Goal: Task Accomplishment & Management: Complete application form

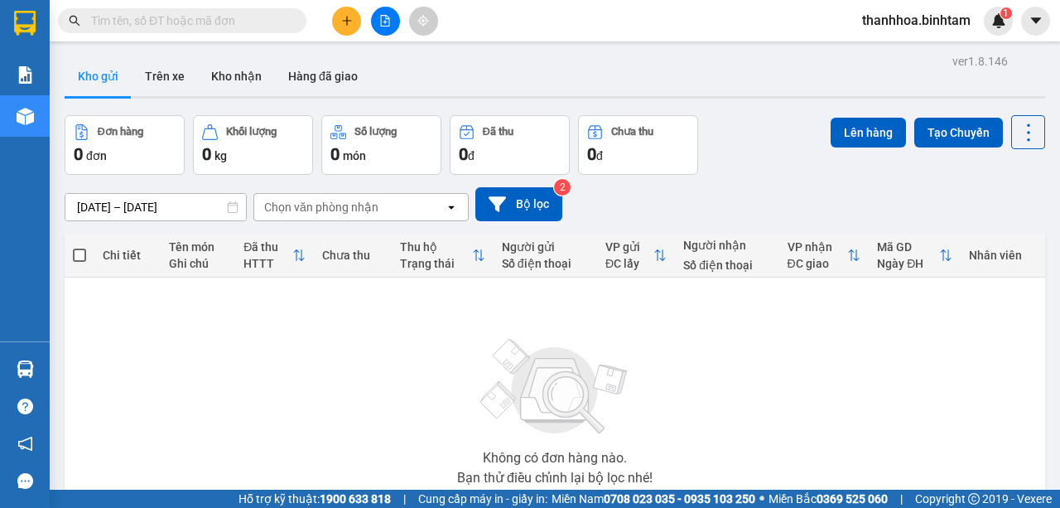
click at [342, 21] on icon "plus" at bounding box center [347, 21] width 12 height 12
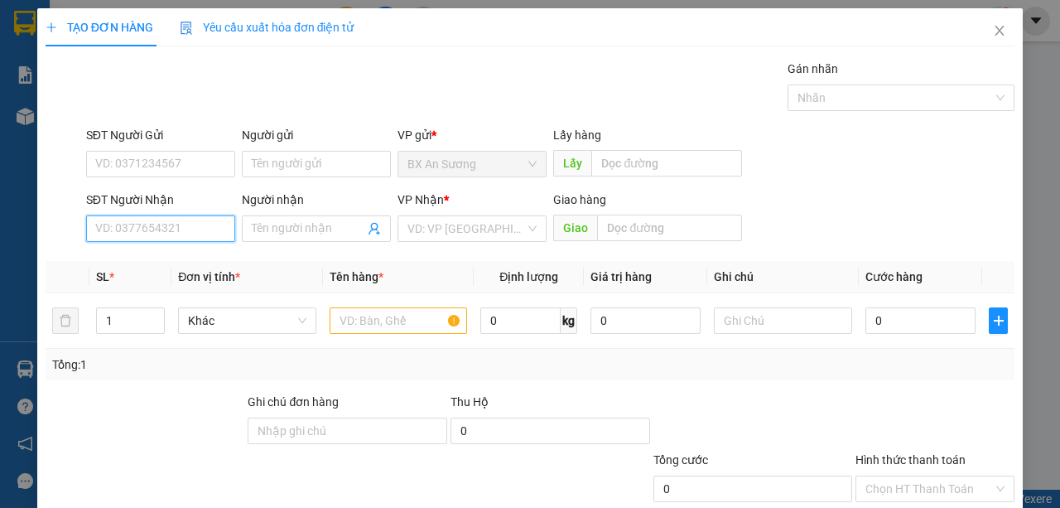
click at [194, 222] on input "SĐT Người Nhận" at bounding box center [160, 228] width 149 height 26
type input "0911601618"
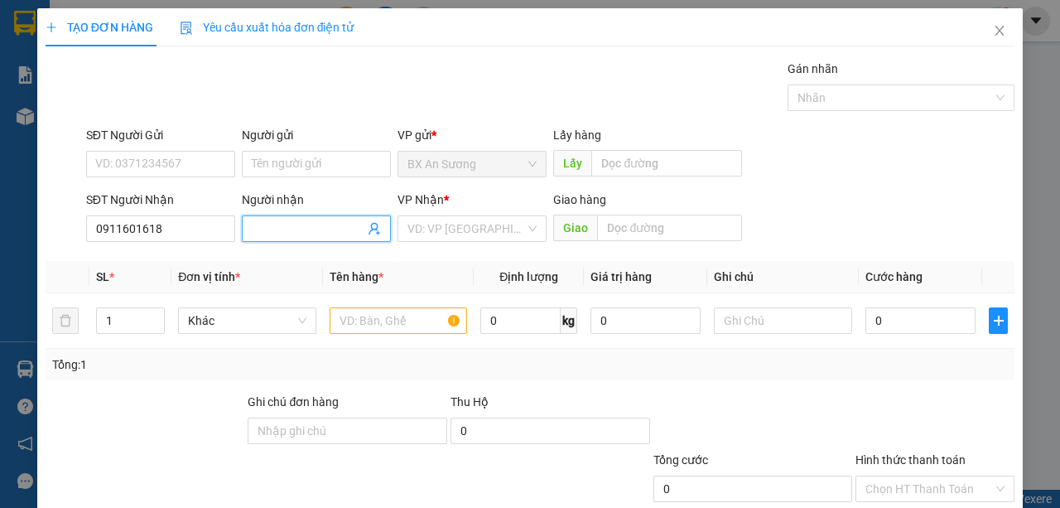
click at [284, 229] on input "Người nhận" at bounding box center [308, 228] width 113 height 18
click at [533, 224] on div "VD: VP Sài Gòn" at bounding box center [471, 228] width 149 height 26
type input "0888554539"
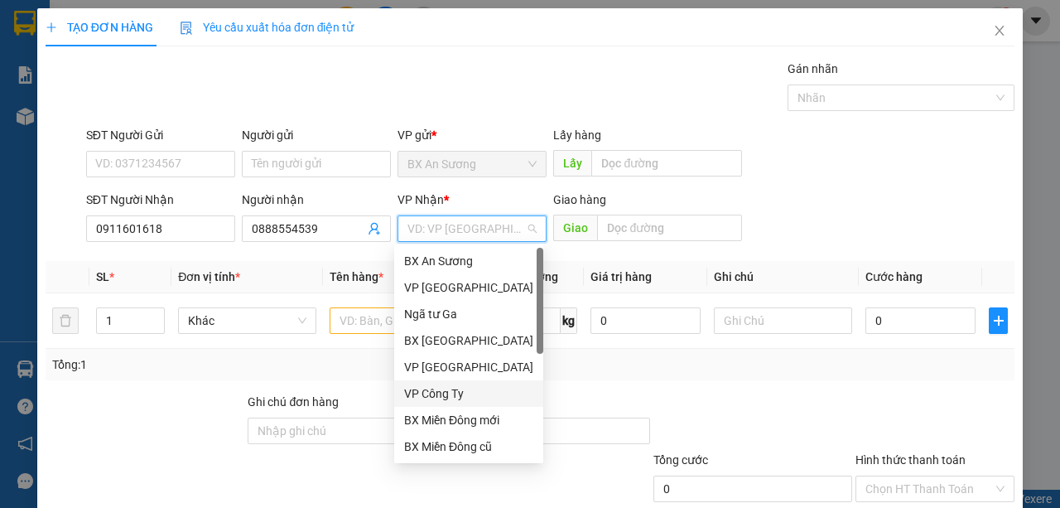
click at [472, 389] on div "VP Công Ty" at bounding box center [468, 393] width 129 height 18
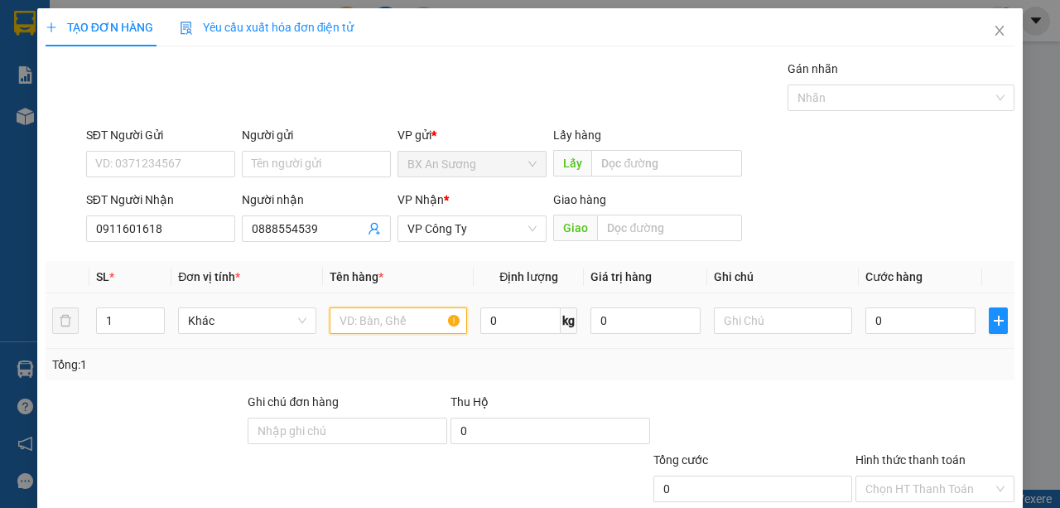
click at [373, 325] on input "text" at bounding box center [399, 320] width 138 height 26
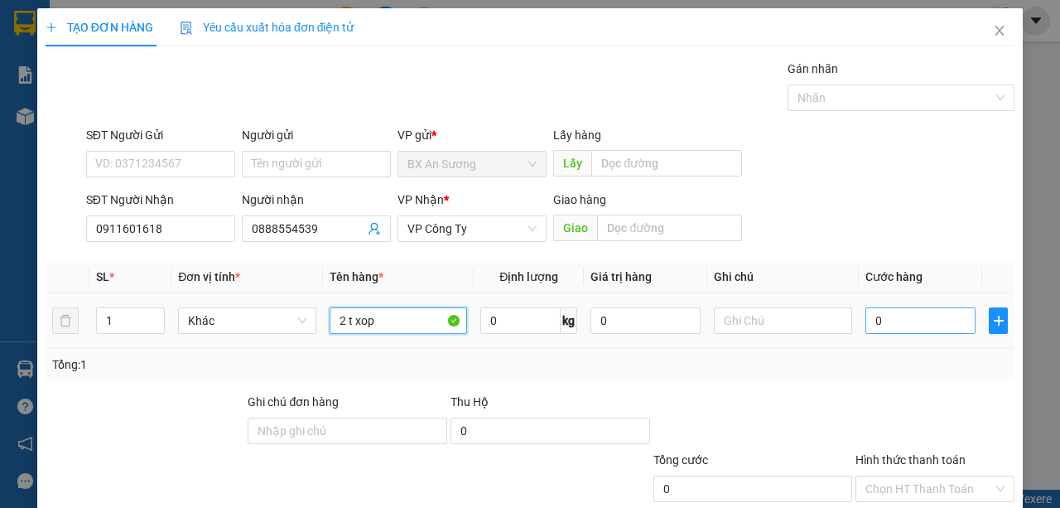
type input "2 t xop"
click at [897, 318] on input "0" at bounding box center [920, 320] width 110 height 26
type input "1"
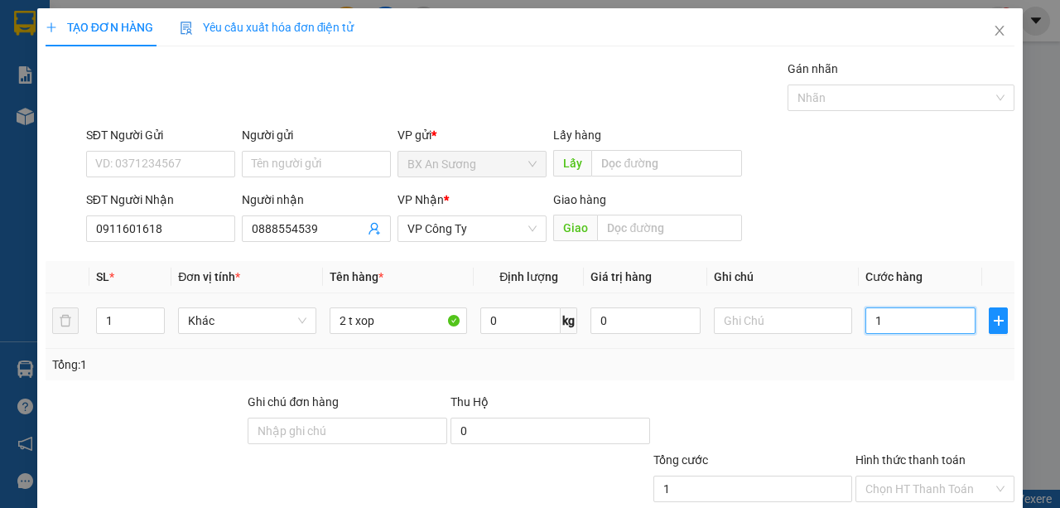
type input "15"
type input "150"
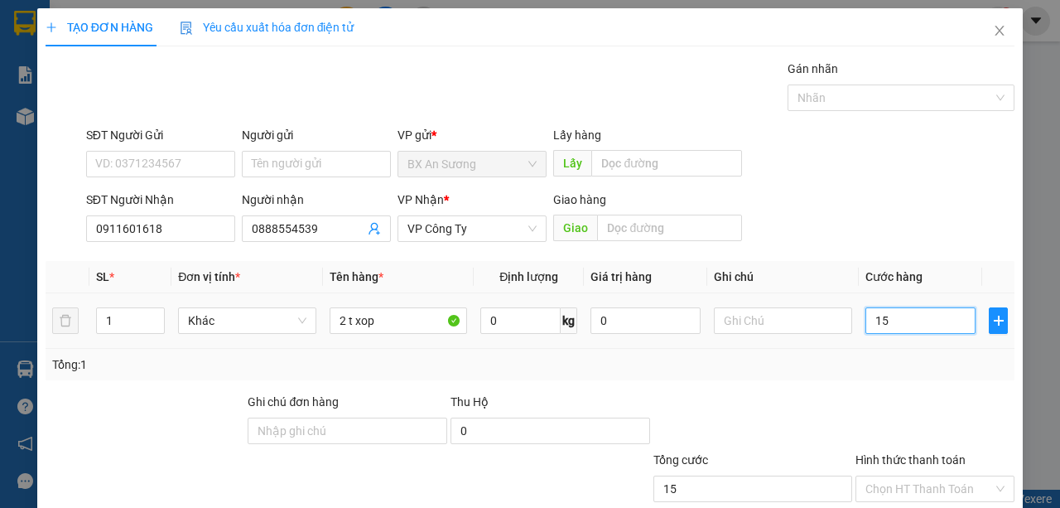
type input "150"
type input "1.500"
type input "15.000"
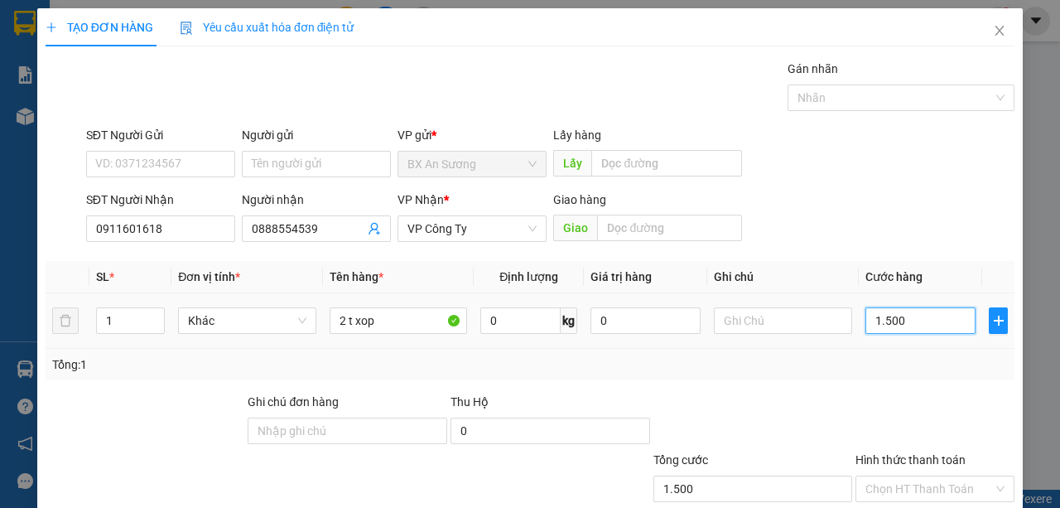
type input "15.000"
type input "150.000"
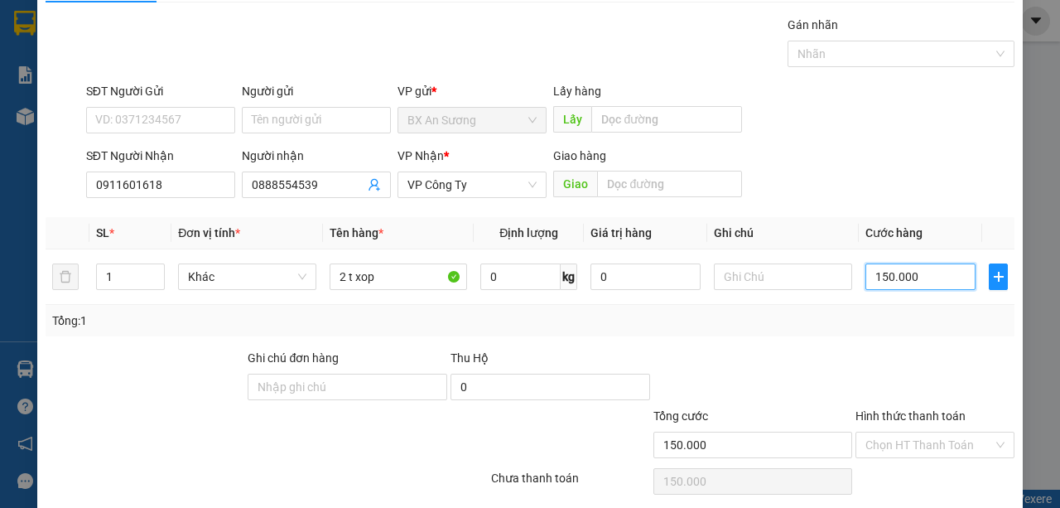
scroll to position [103, 0]
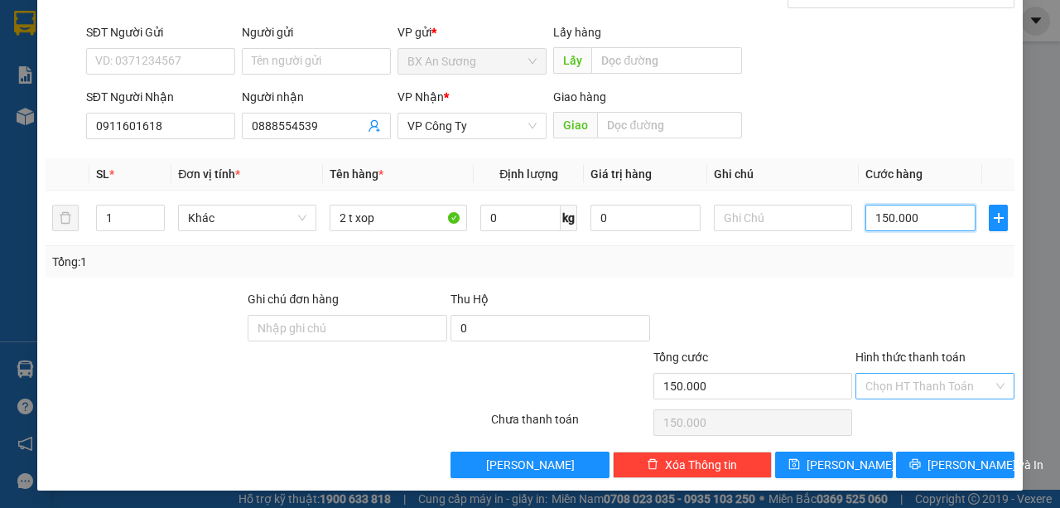
type input "150.000"
click at [934, 381] on input "Hình thức thanh toán" at bounding box center [929, 385] width 128 height 25
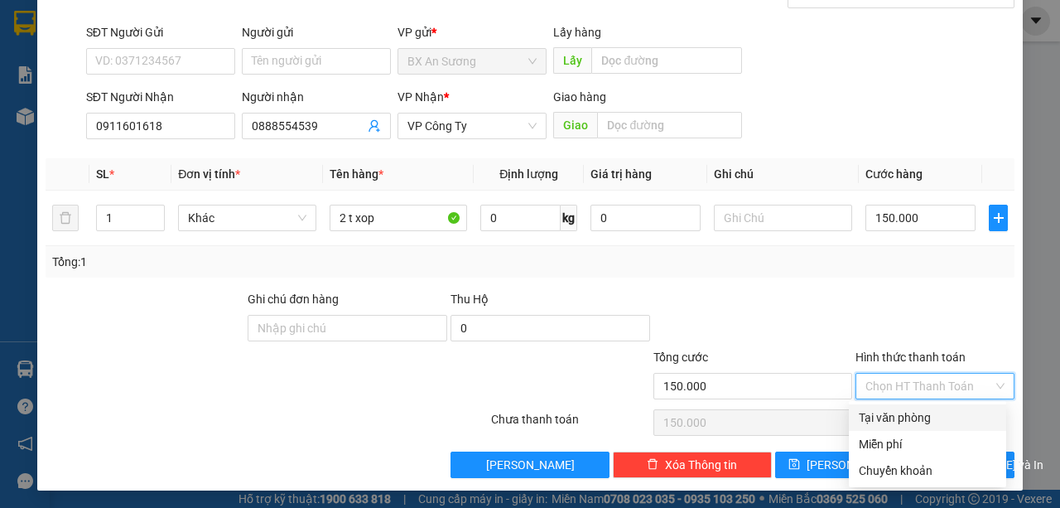
click at [929, 417] on div "Tại văn phòng" at bounding box center [927, 417] width 137 height 18
type input "0"
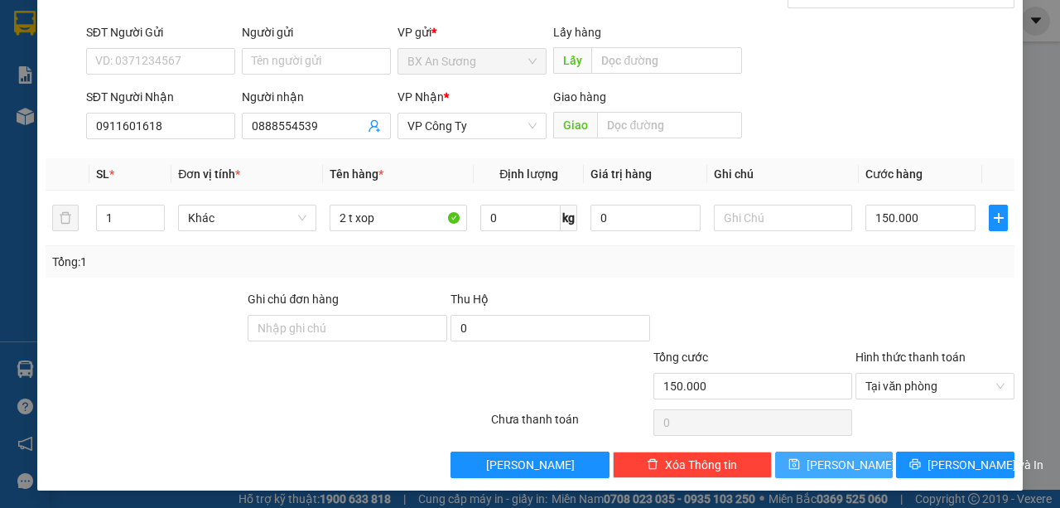
click at [835, 460] on span "Lưu" at bounding box center [850, 464] width 89 height 18
type input "0"
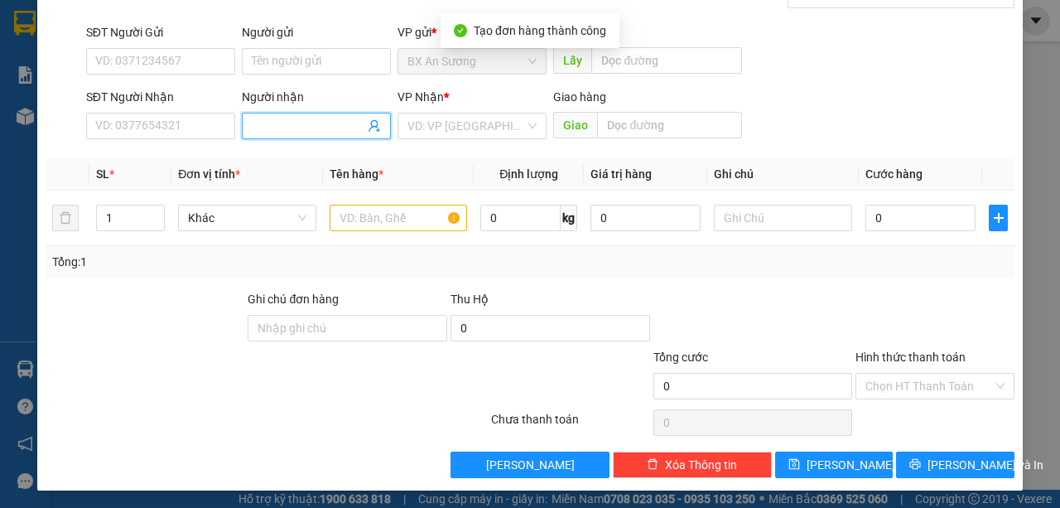
click at [258, 113] on span at bounding box center [316, 126] width 149 height 26
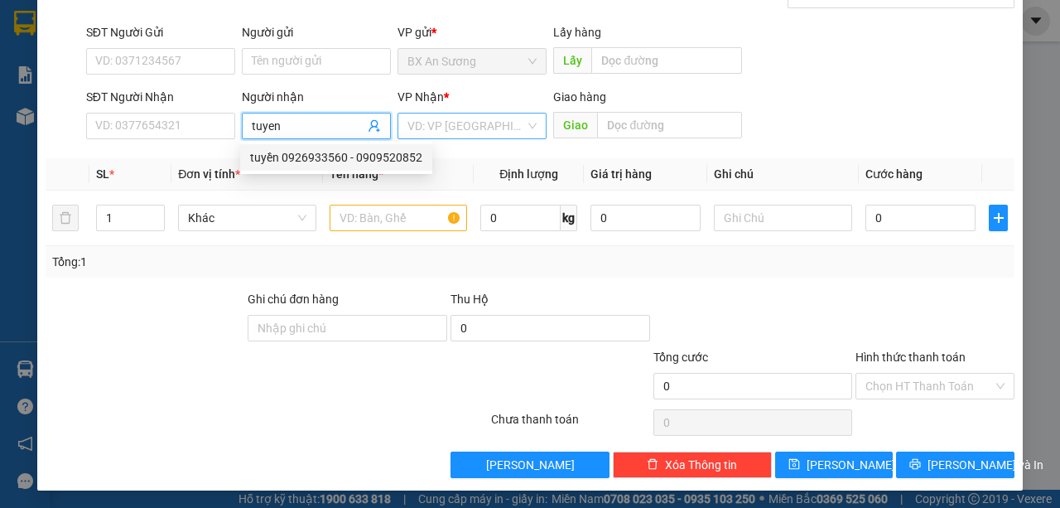
type input "tuyen"
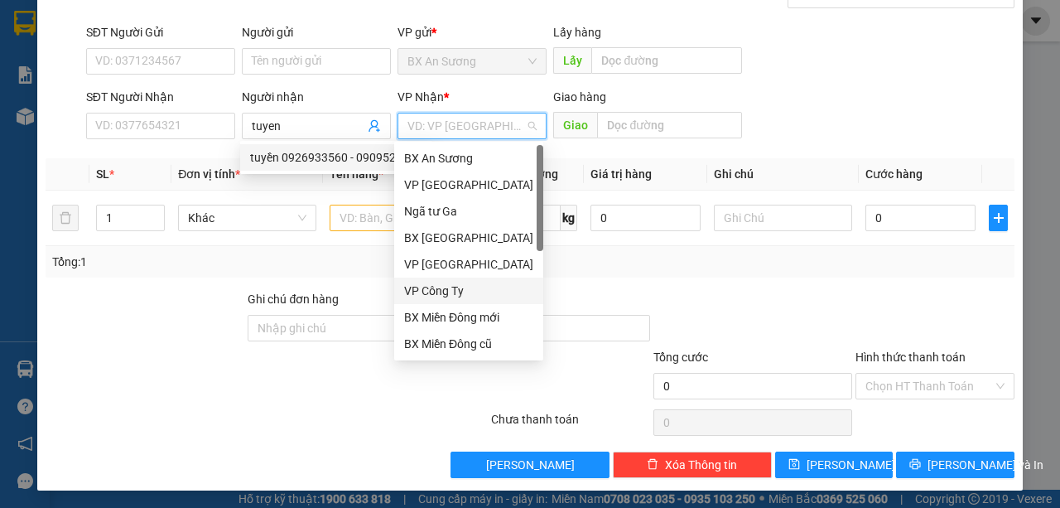
click at [513, 130] on input "search" at bounding box center [466, 125] width 118 height 25
drag, startPoint x: 450, startPoint y: 298, endPoint x: 445, endPoint y: 290, distance: 9.7
click at [450, 298] on div "VP Công Ty" at bounding box center [468, 290] width 129 height 18
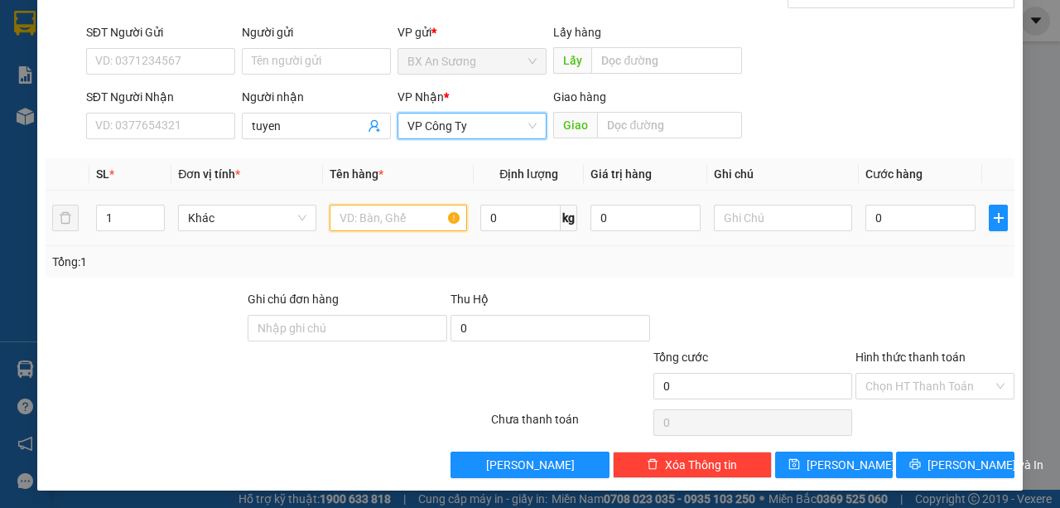
click at [354, 219] on input "text" at bounding box center [399, 218] width 138 height 26
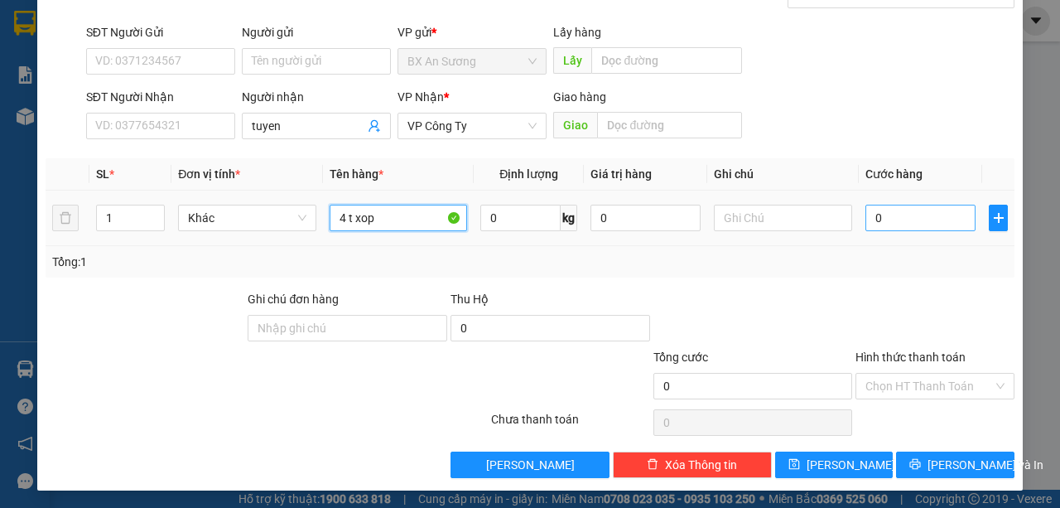
type input "4 t xop"
click at [907, 211] on input "0" at bounding box center [920, 218] width 110 height 26
type input "1"
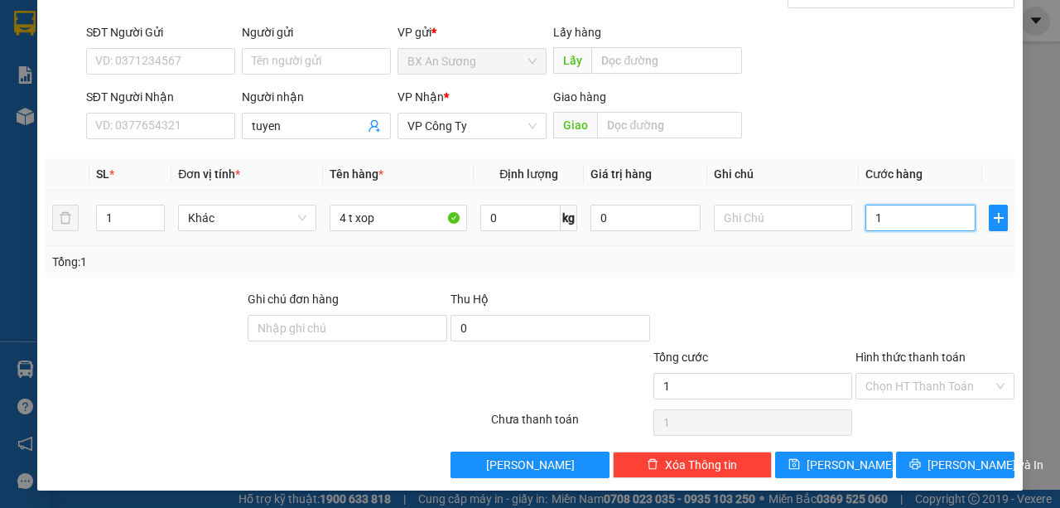
type input "0"
type input "04"
type input "4"
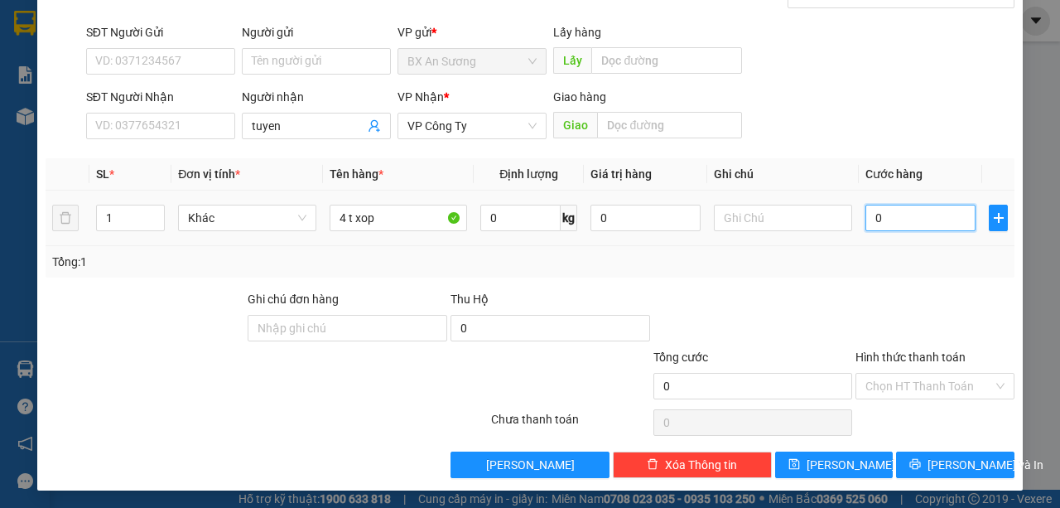
type input "4"
type input "040"
type input "40"
type input "0.400"
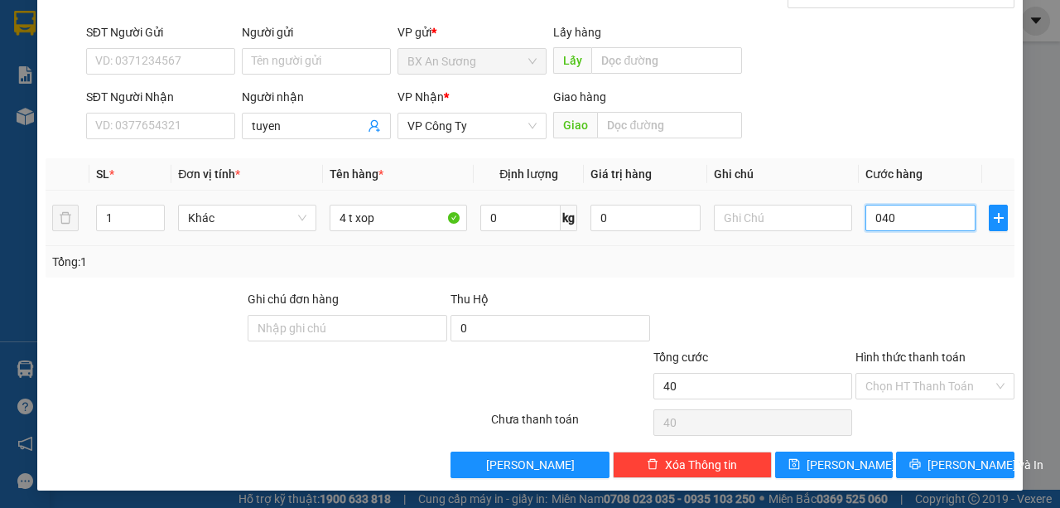
type input "400"
type input "04.000"
type input "4.000"
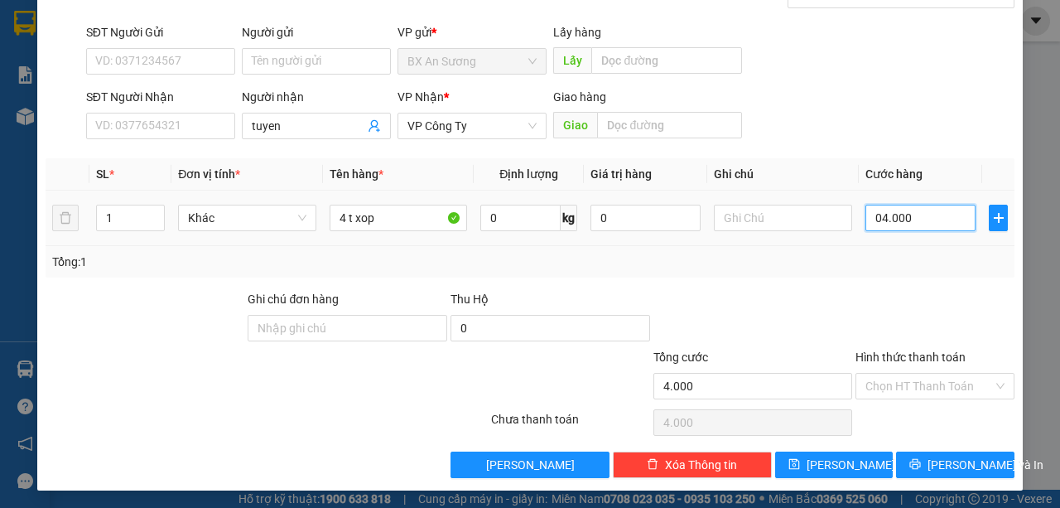
type input "040.000"
type input "40.000"
type input "0.400.000"
type input "400.000"
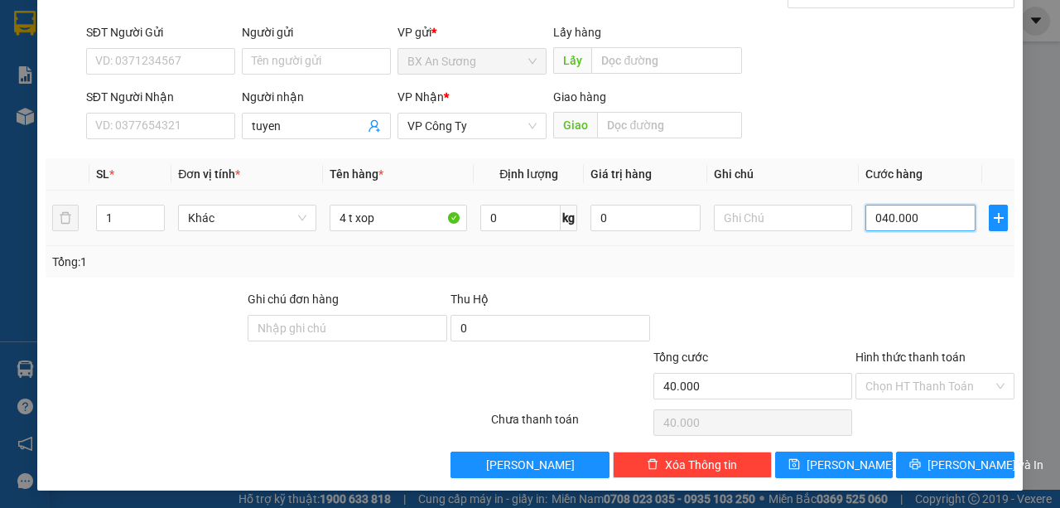
type input "400.000"
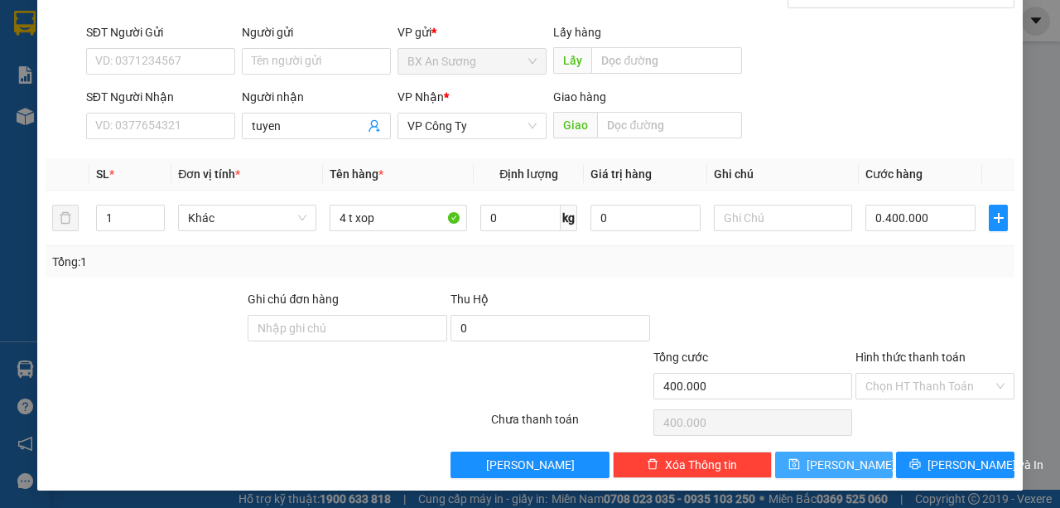
type input "400.000"
click at [800, 461] on icon "save" at bounding box center [794, 464] width 12 height 12
type input "0"
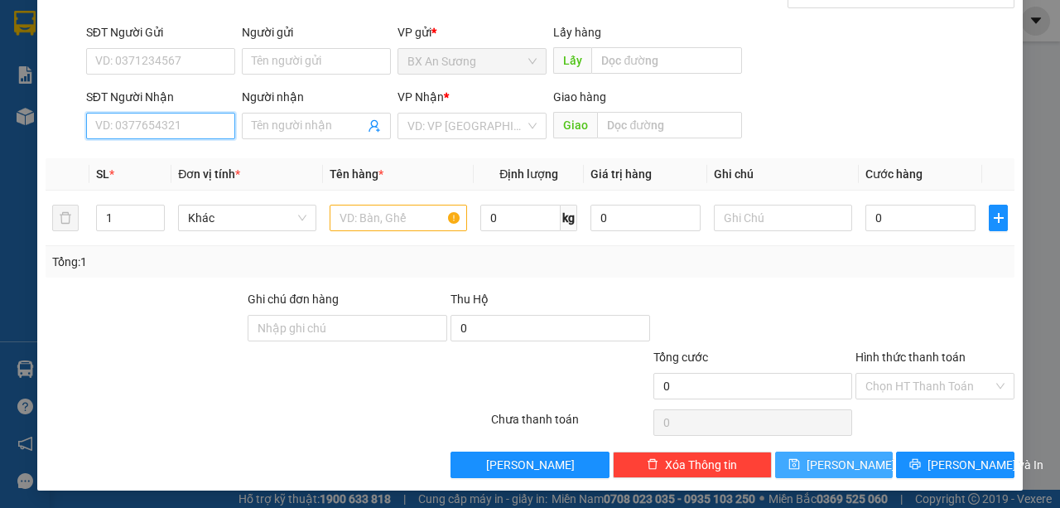
click at [189, 122] on input "SĐT Người Nhận" at bounding box center [160, 126] width 149 height 26
type input "03766"
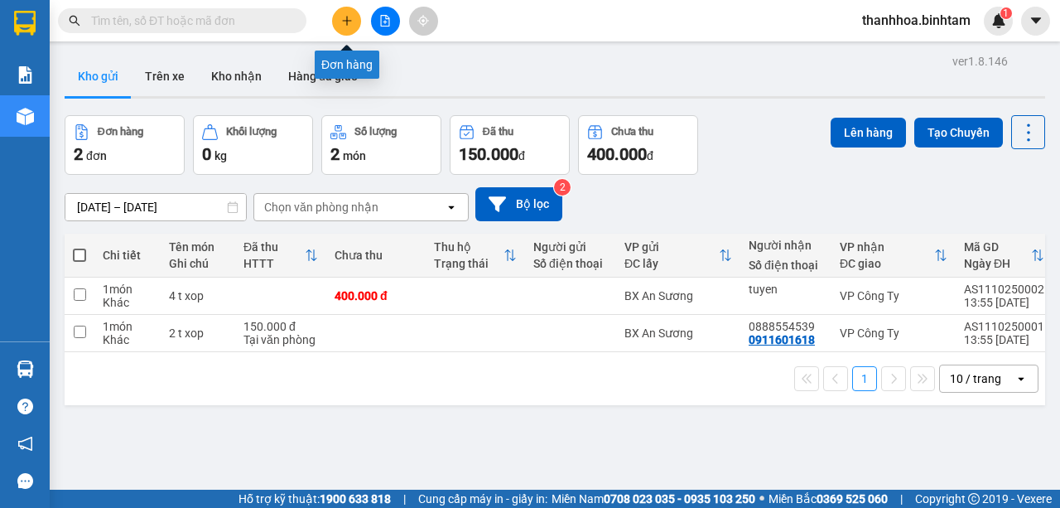
click at [348, 17] on icon "plus" at bounding box center [347, 21] width 12 height 12
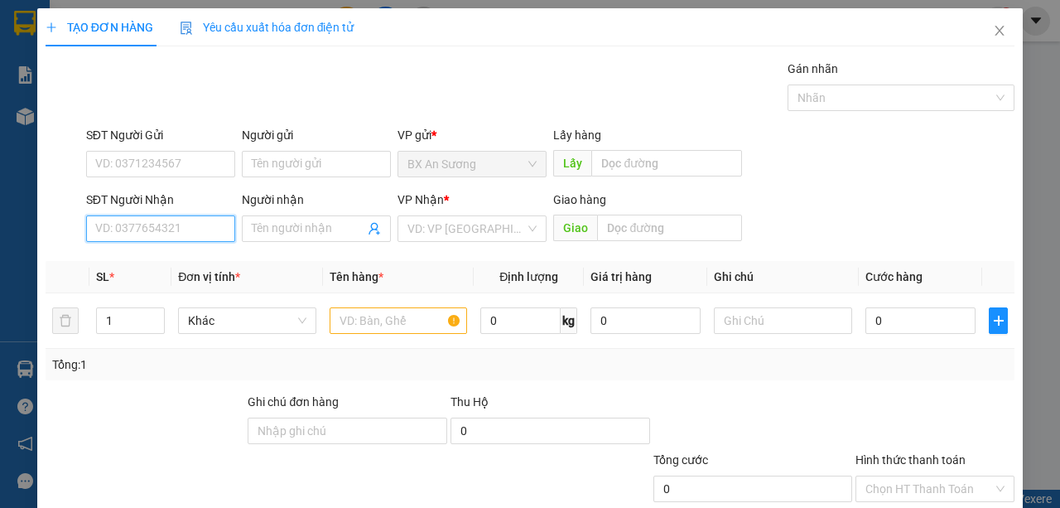
click at [194, 220] on input "SĐT Người Nhận" at bounding box center [160, 228] width 149 height 26
click at [535, 233] on div "VD: VP Sài Gòn" at bounding box center [471, 228] width 149 height 26
type input "0376618711"
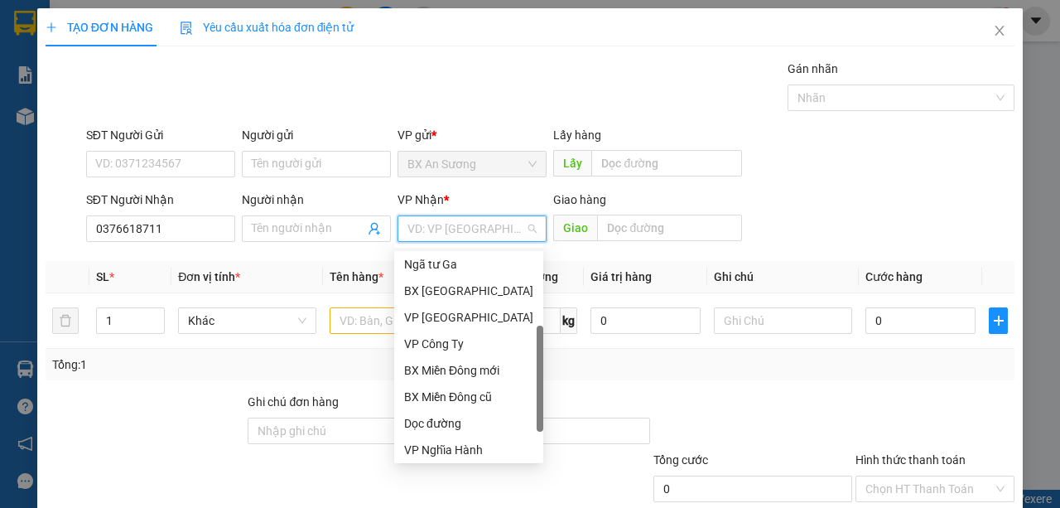
scroll to position [53, 0]
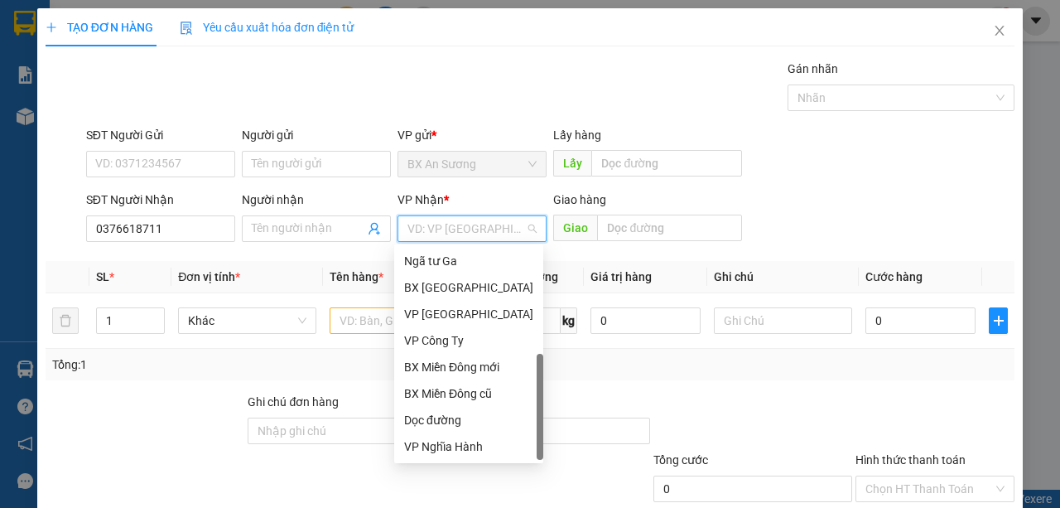
drag, startPoint x: 541, startPoint y: 312, endPoint x: 490, endPoint y: 492, distance: 186.6
click at [517, 479] on body "Kết quả tìm kiếm ( 0 ) Bộ lọc No Data thanhhoa.binhtam 1 Báo cáo Báo cáo dòng t…" at bounding box center [530, 254] width 1060 height 508
click at [440, 424] on div "Dọc đường" at bounding box center [468, 420] width 129 height 18
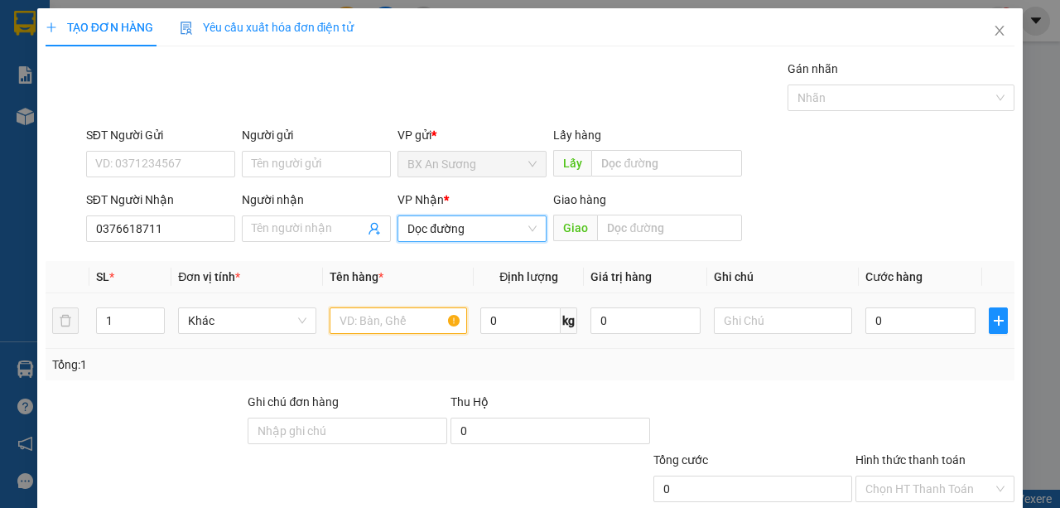
click at [383, 316] on input "text" at bounding box center [399, 320] width 138 height 26
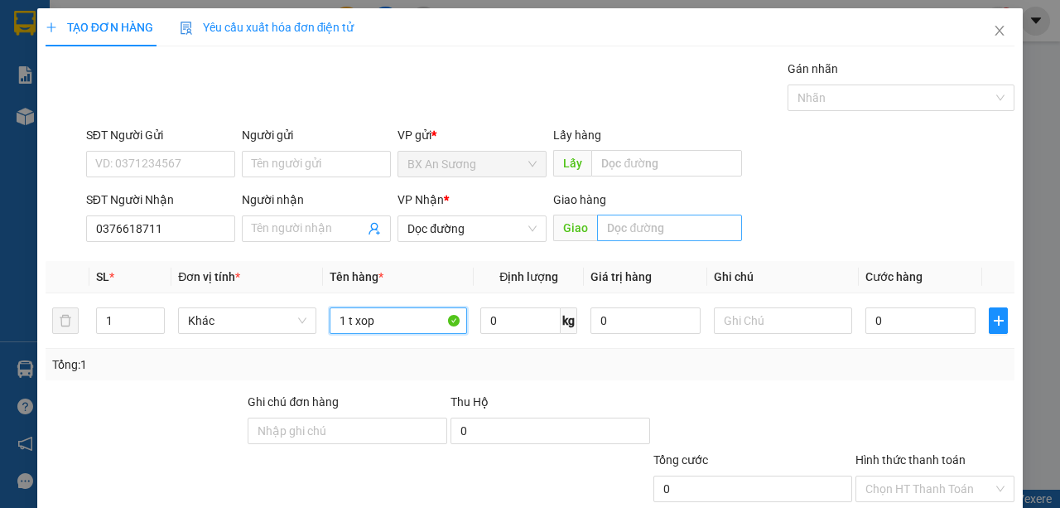
type input "1 t xop"
click at [662, 222] on input "text" at bounding box center [669, 227] width 144 height 26
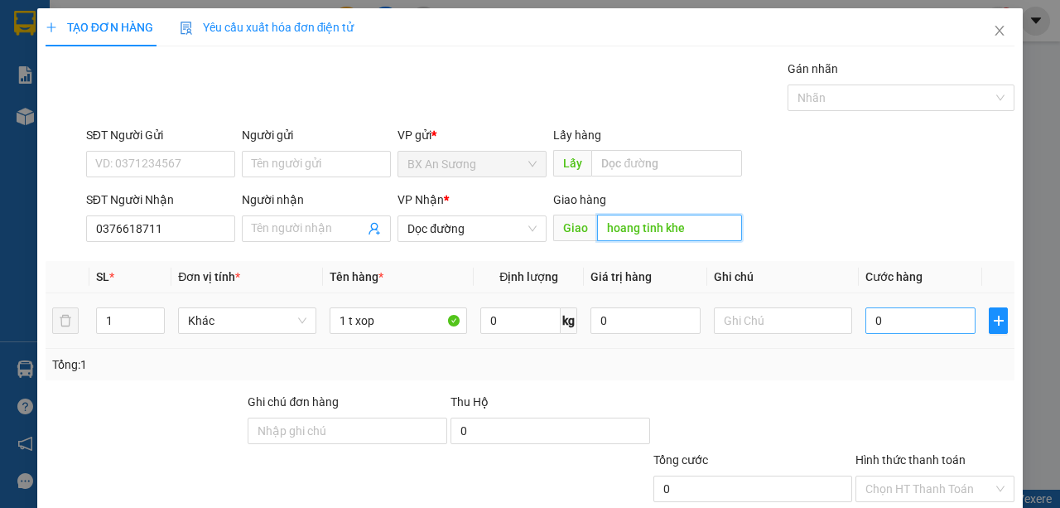
type input "hoang tinh khe"
click at [917, 320] on input "0" at bounding box center [920, 320] width 110 height 26
type input "5"
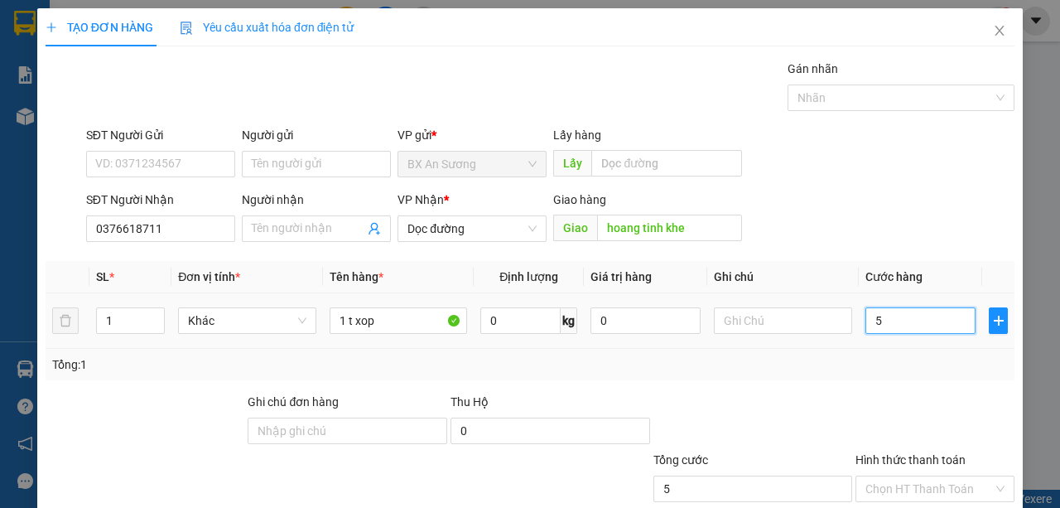
type input "50"
type input "500"
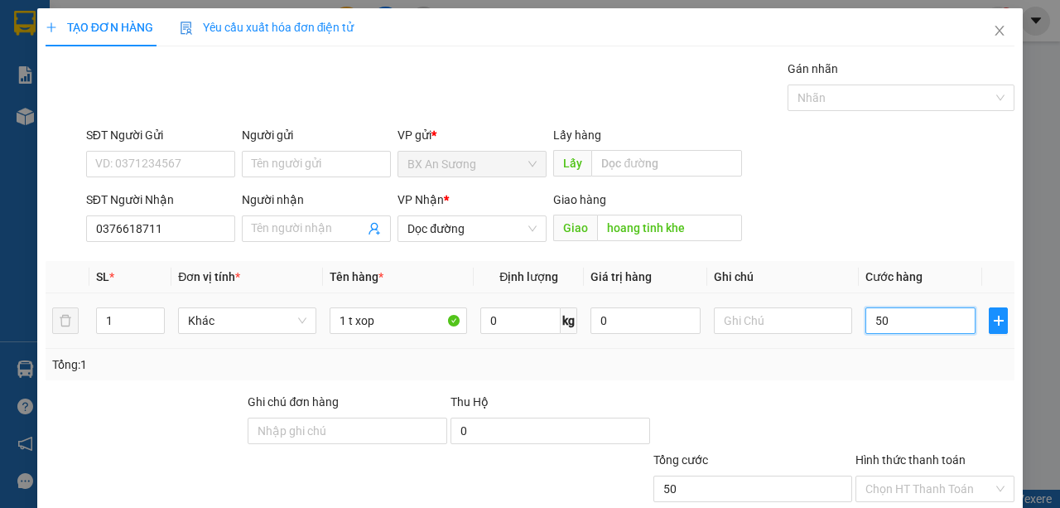
type input "500"
type input "5.000"
type input "50.000"
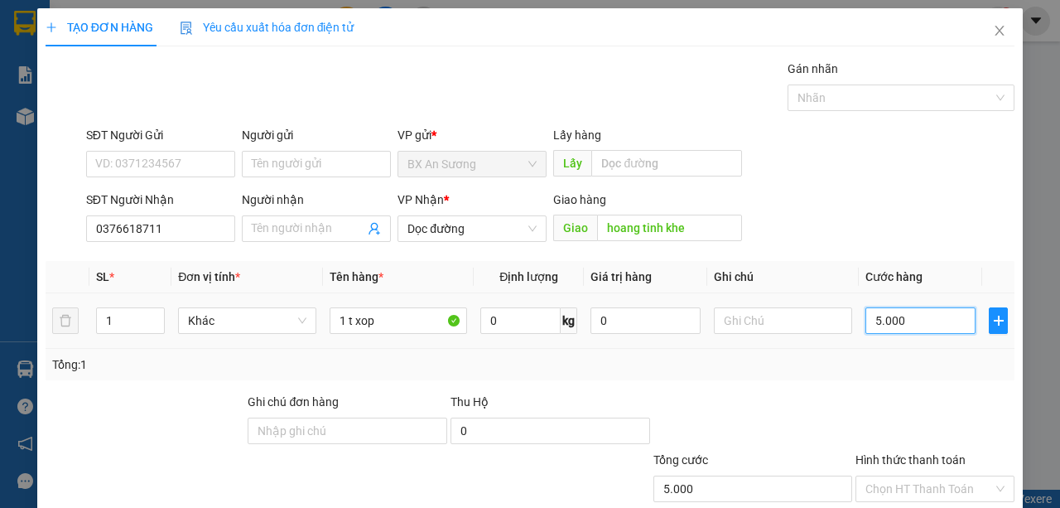
type input "50.000"
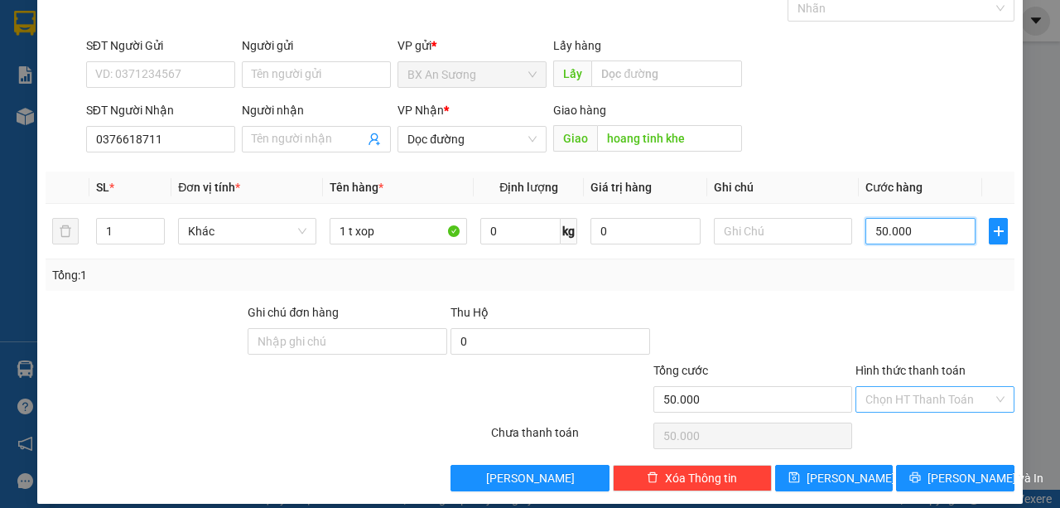
scroll to position [103, 0]
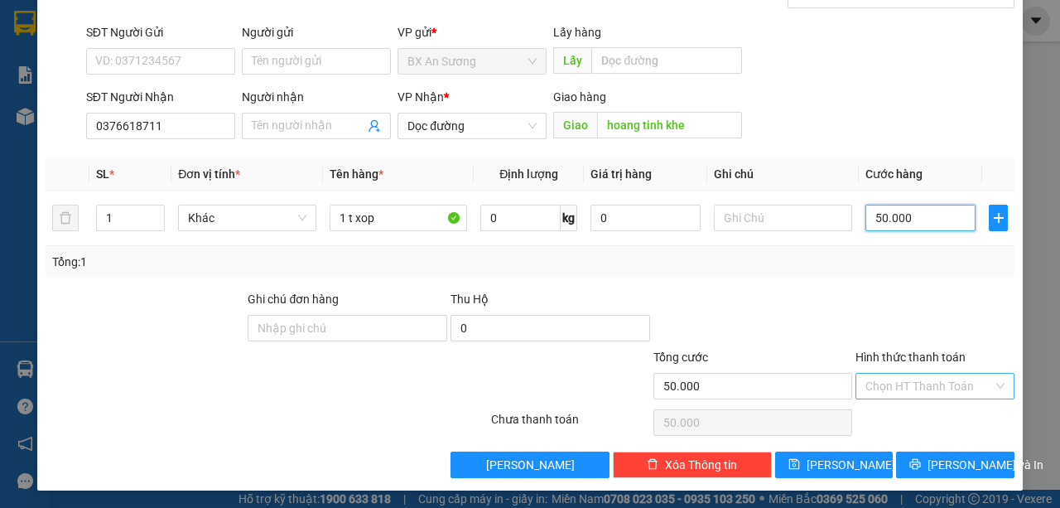
click at [994, 392] on div "Chọn HT Thanh Toán" at bounding box center [934, 386] width 159 height 26
type input "50.000"
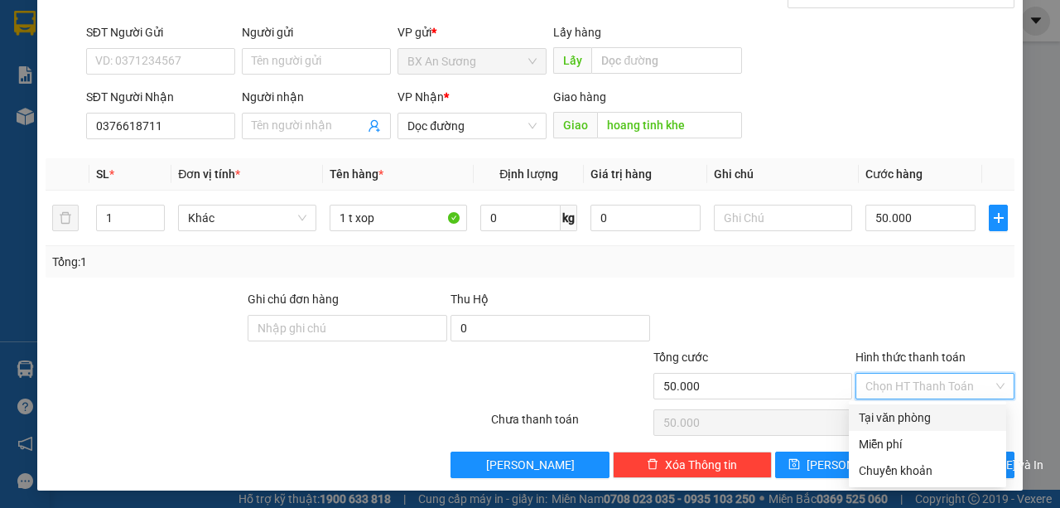
click at [955, 409] on div "Tại văn phòng" at bounding box center [927, 417] width 137 height 18
type input "0"
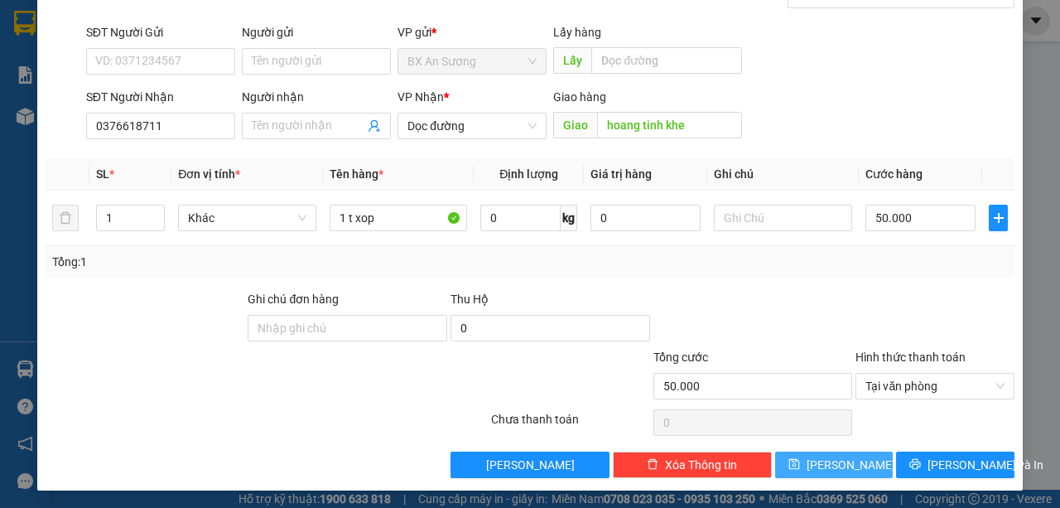
click at [824, 459] on button "[PERSON_NAME]" at bounding box center [834, 464] width 118 height 26
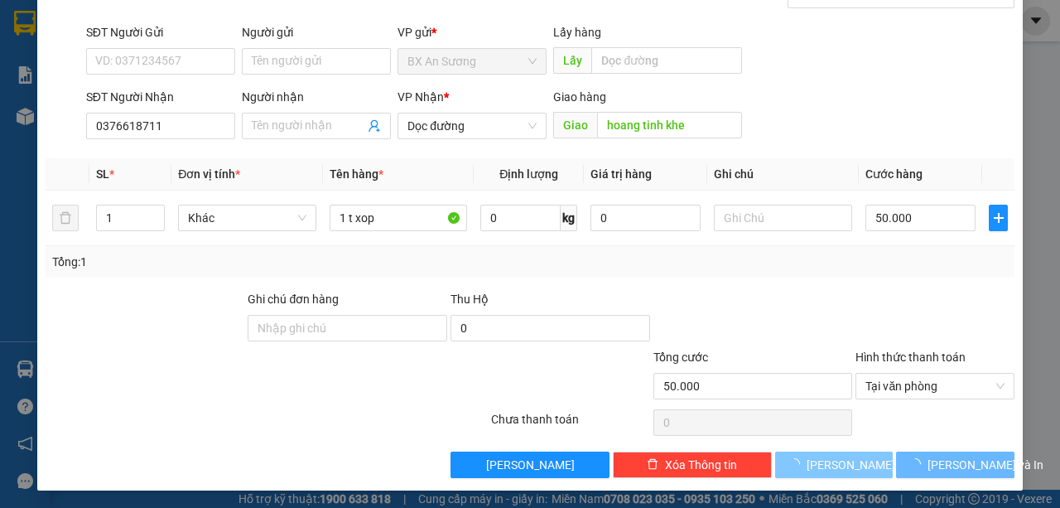
type input "0"
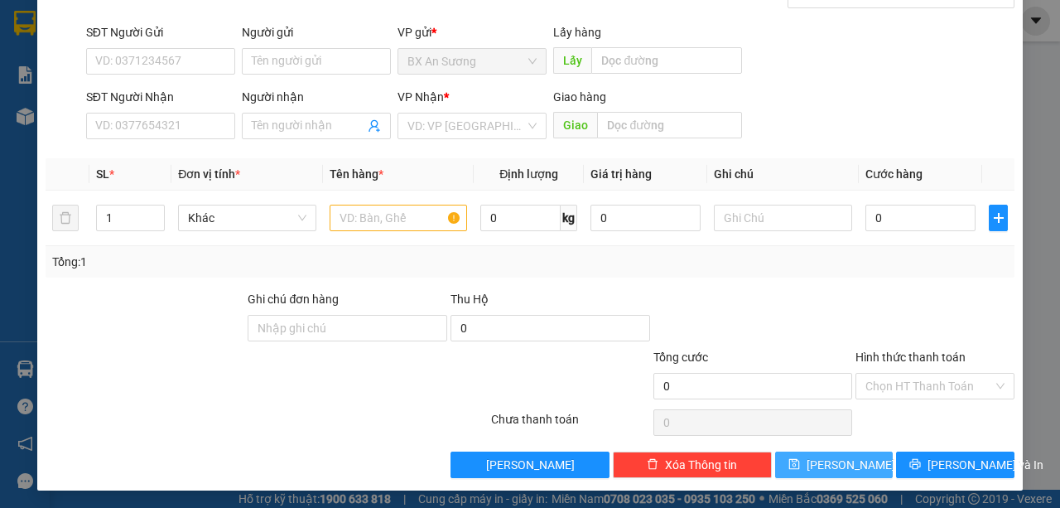
scroll to position [64, 0]
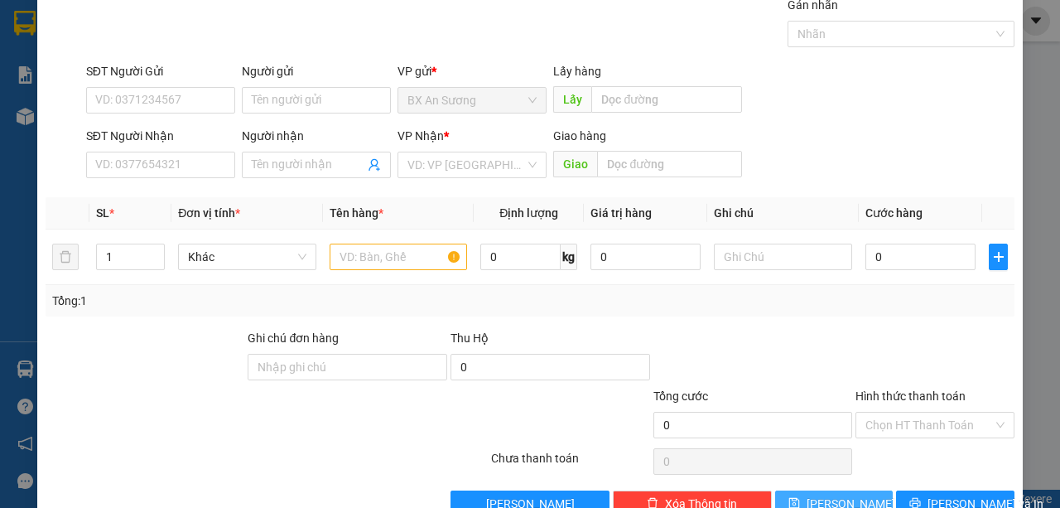
click at [828, 457] on div "Transit Pickup Surcharge Ids Transit Deliver Surcharge Ids Transit Deliver Surc…" at bounding box center [530, 256] width 969 height 521
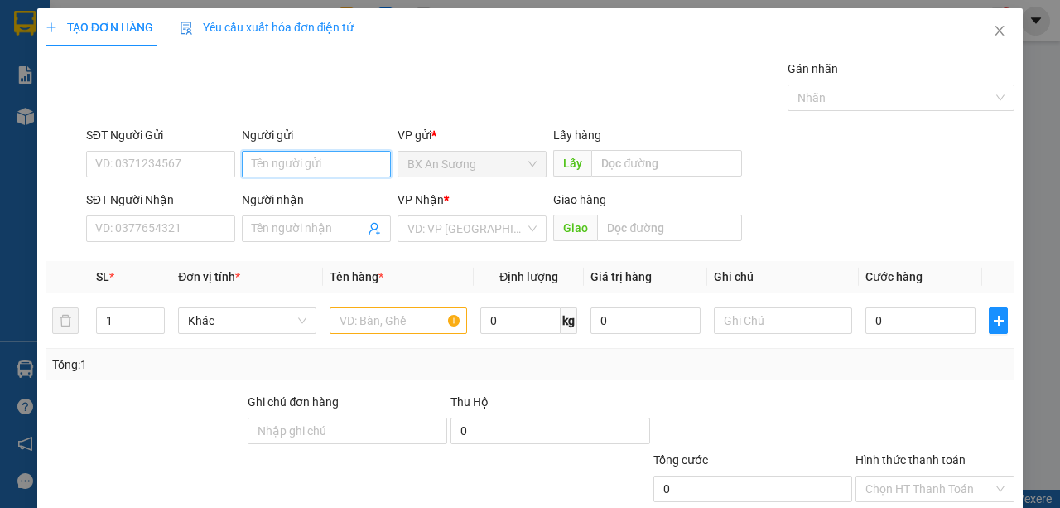
drag, startPoint x: 457, startPoint y: 387, endPoint x: 310, endPoint y: 154, distance: 276.1
click at [308, 152] on input "Người gửi" at bounding box center [316, 164] width 149 height 26
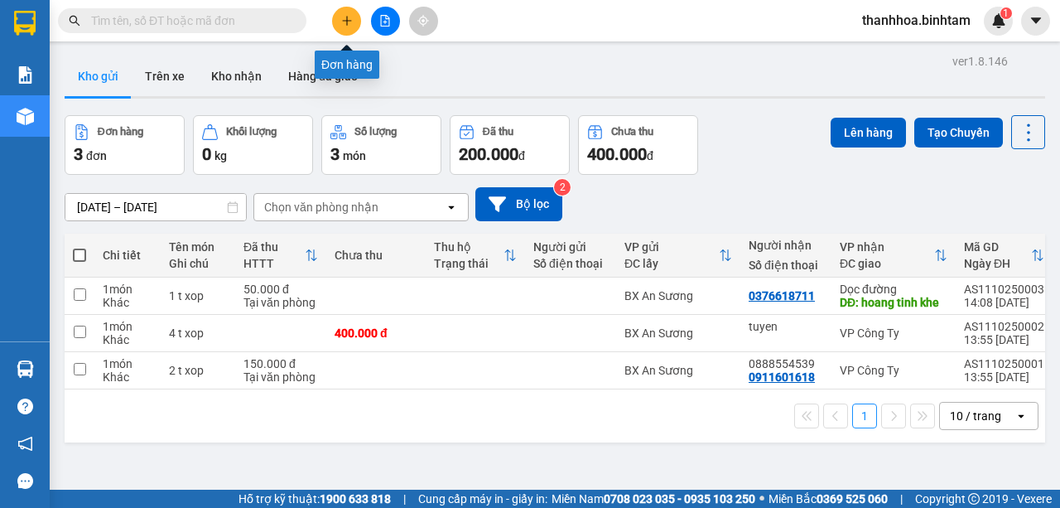
click at [349, 25] on icon "plus" at bounding box center [347, 21] width 12 height 12
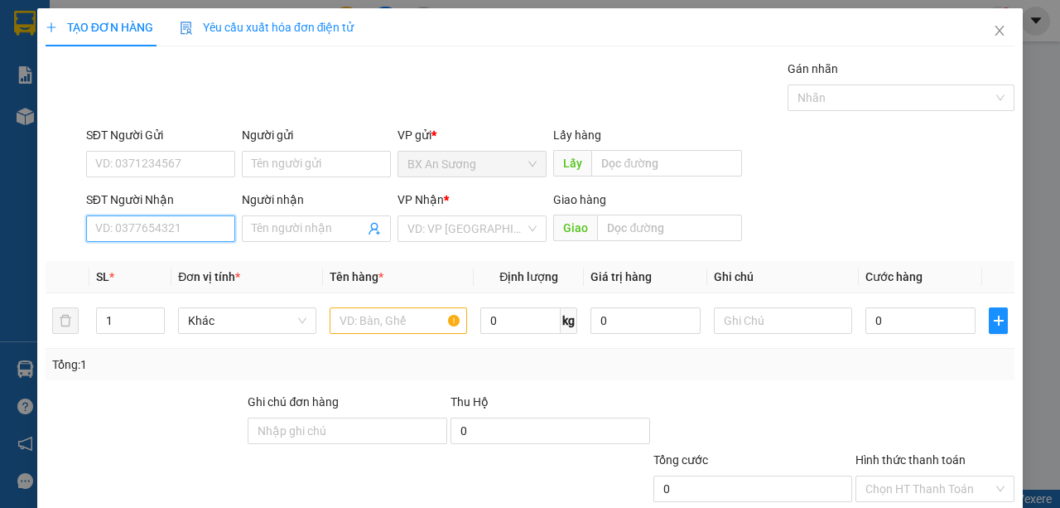
click at [149, 233] on input "SĐT Người Nhận" at bounding box center [160, 228] width 149 height 26
type input "0984831112"
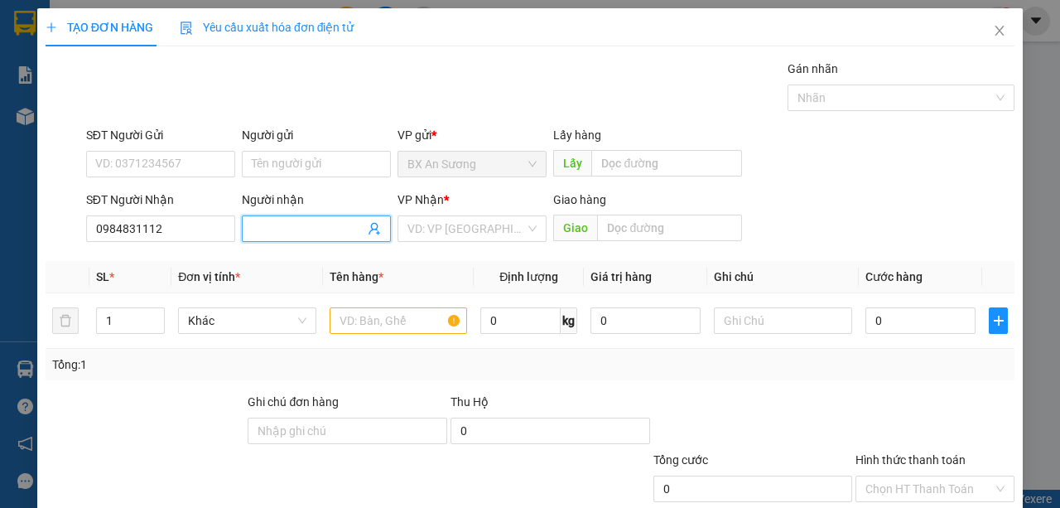
click at [315, 228] on input "Người nhận" at bounding box center [308, 228] width 113 height 18
click at [532, 222] on div "VD: VP [GEOGRAPHIC_DATA]" at bounding box center [471, 228] width 149 height 26
type input "khach di D4 xe 0189"
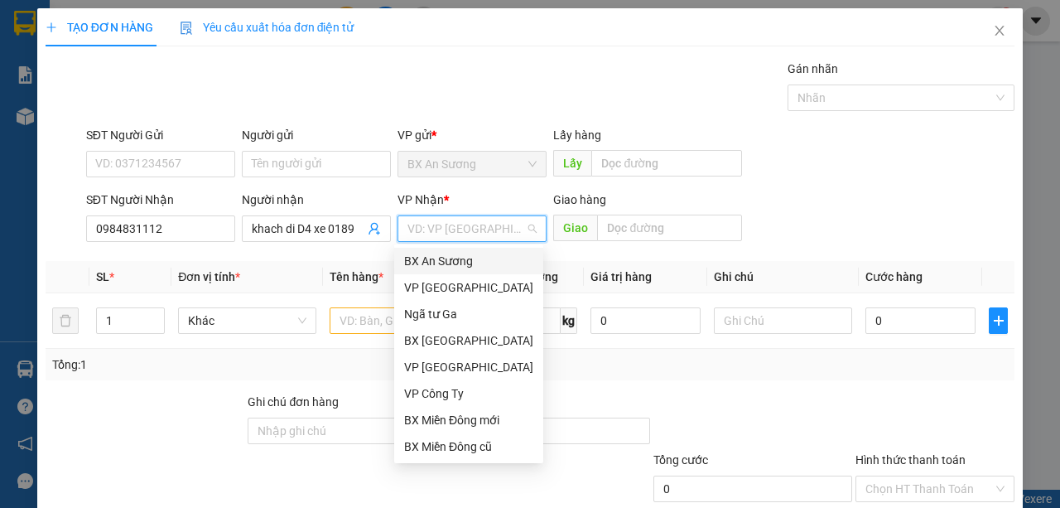
click at [522, 188] on form "SĐT Người Gửi VD: 0371234567 Người gửi Tên người gửi VP gửi * BX An Sương Lấy h…" at bounding box center [530, 187] width 969 height 123
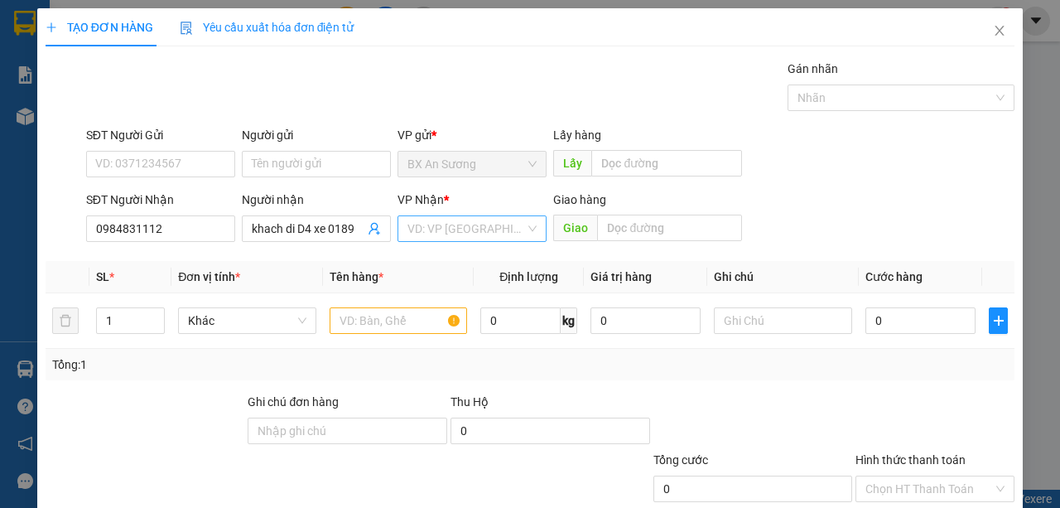
click at [527, 228] on div "VD: VP [GEOGRAPHIC_DATA]" at bounding box center [471, 228] width 149 height 26
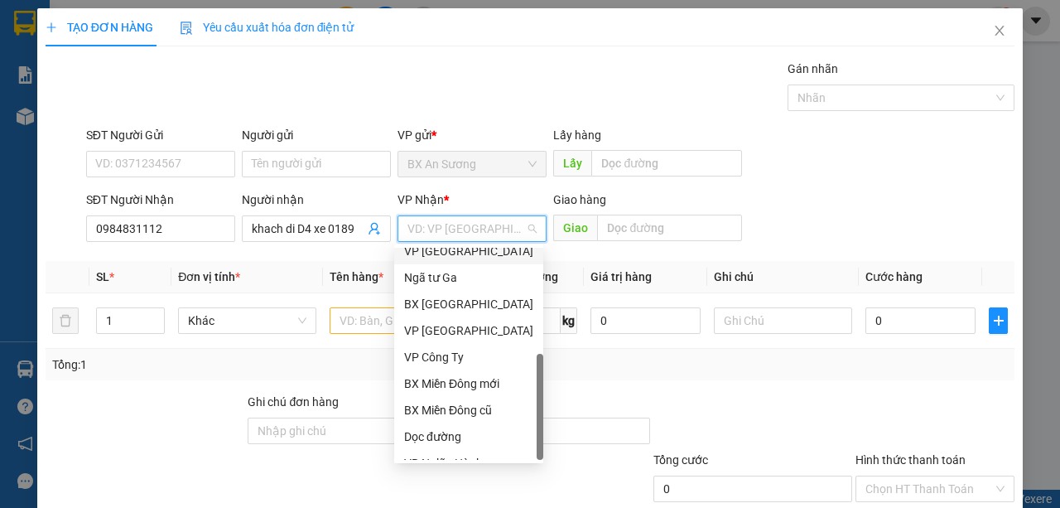
scroll to position [53, 0]
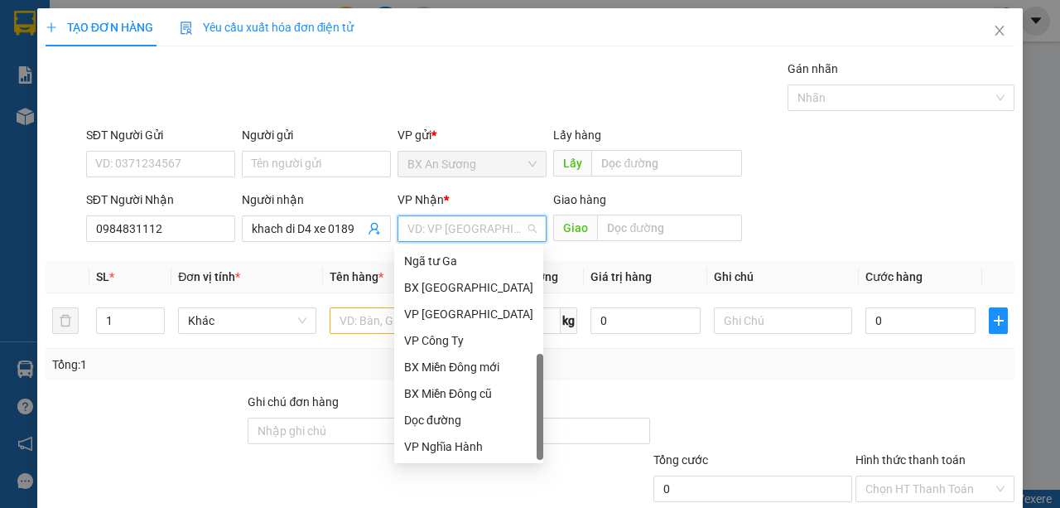
drag, startPoint x: 538, startPoint y: 302, endPoint x: 491, endPoint y: 486, distance: 189.8
click at [495, 486] on body "Kết quả tìm kiếm ( 0 ) Bộ lọc No Data thanhhoa.binhtam 1 Báo cáo Báo cáo dòng t…" at bounding box center [530, 254] width 1060 height 508
click at [464, 424] on div "Dọc đường" at bounding box center [468, 420] width 129 height 18
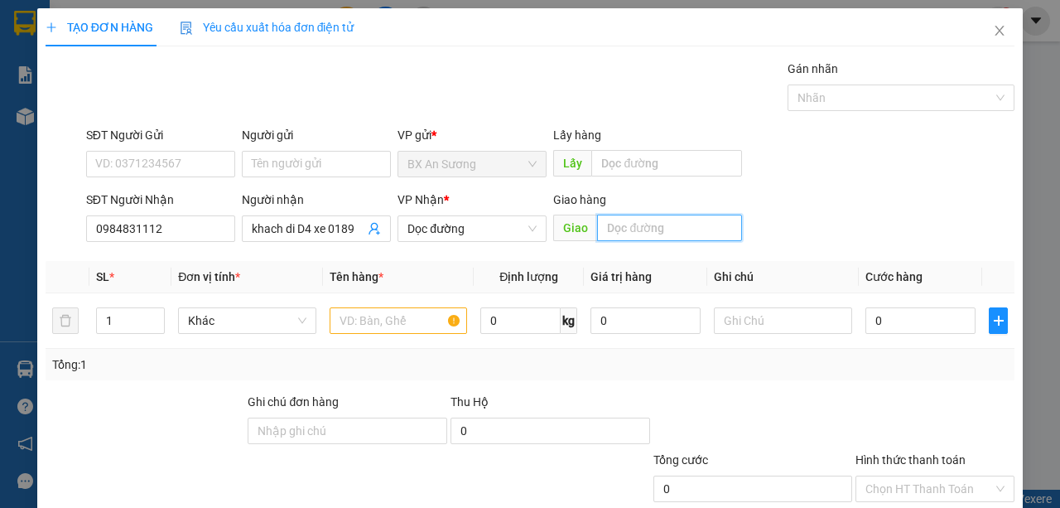
click at [648, 238] on input "text" at bounding box center [669, 227] width 144 height 26
type input "cay xang phu lam"
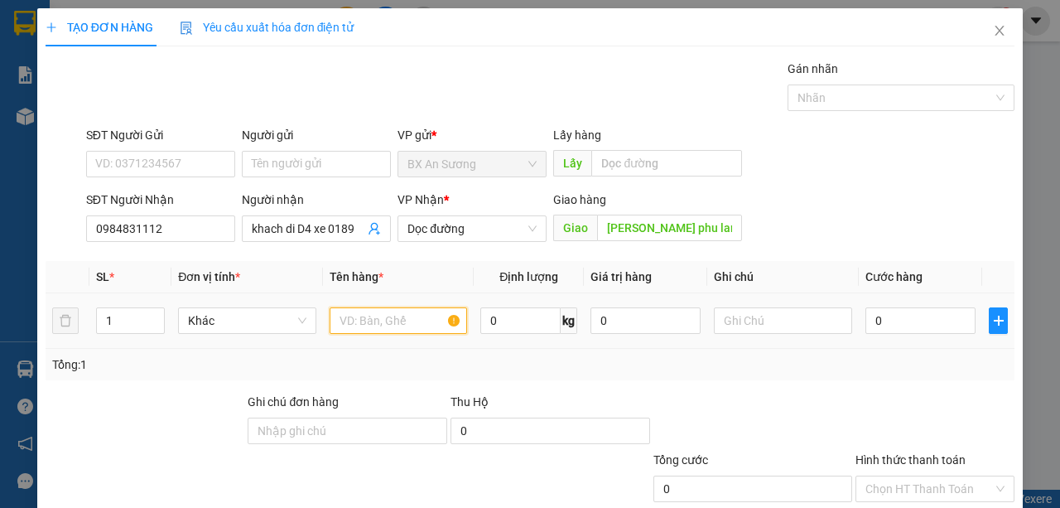
click at [412, 312] on input "text" at bounding box center [399, 320] width 138 height 26
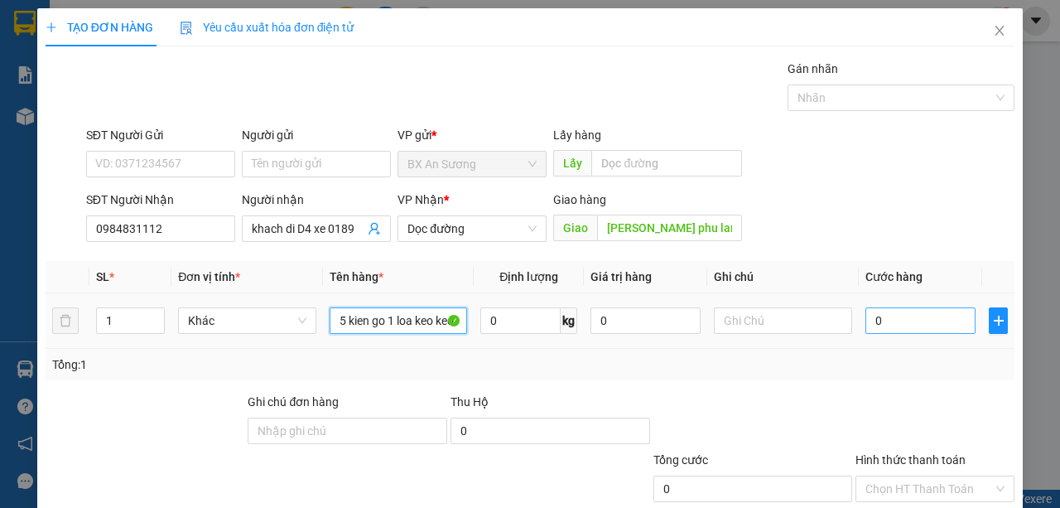
type input "5 kien go 1 loa keo keo"
click at [934, 318] on input "0" at bounding box center [920, 320] width 110 height 26
type input "2"
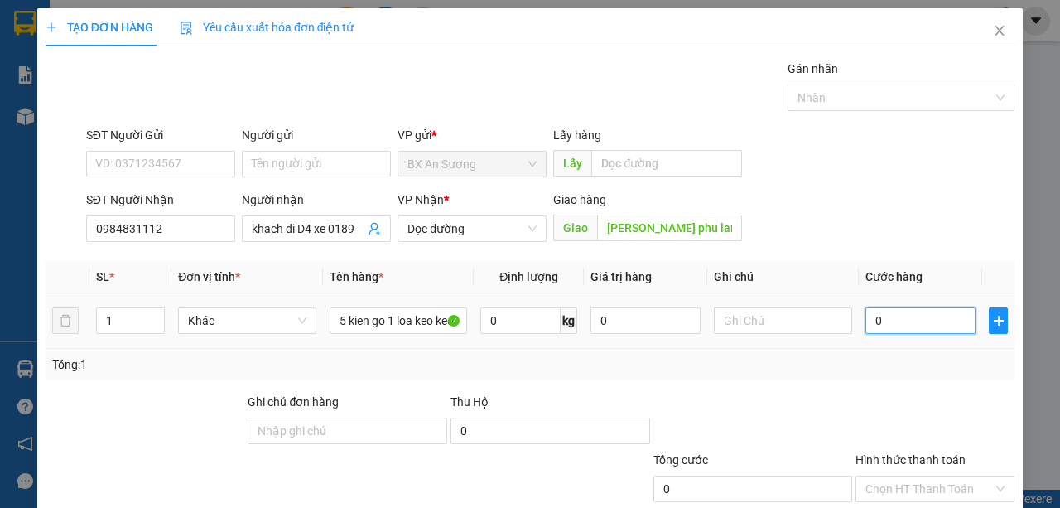
type input "2"
type input "25"
type input "250"
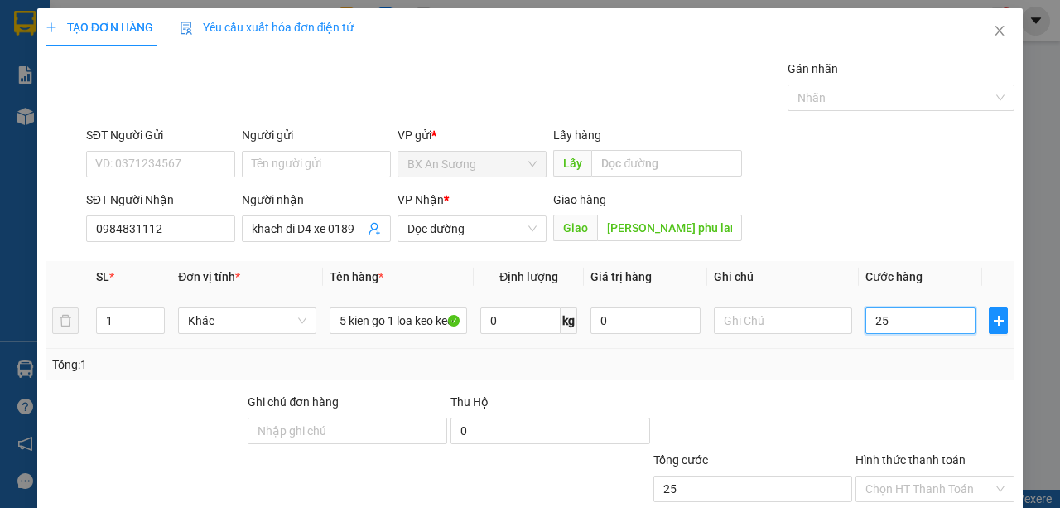
type input "250"
type input "2.500"
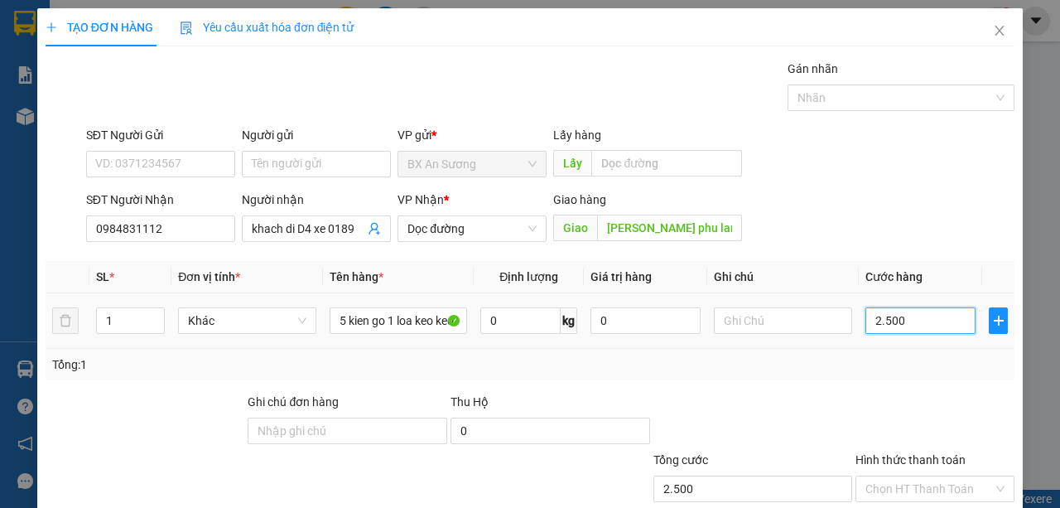
type input "25.000"
type input "250.000"
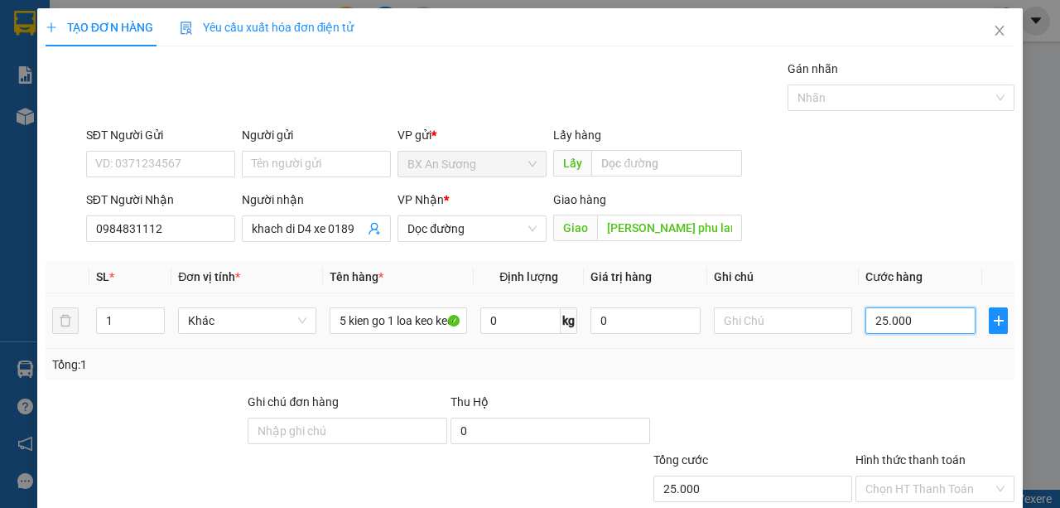
type input "250.000"
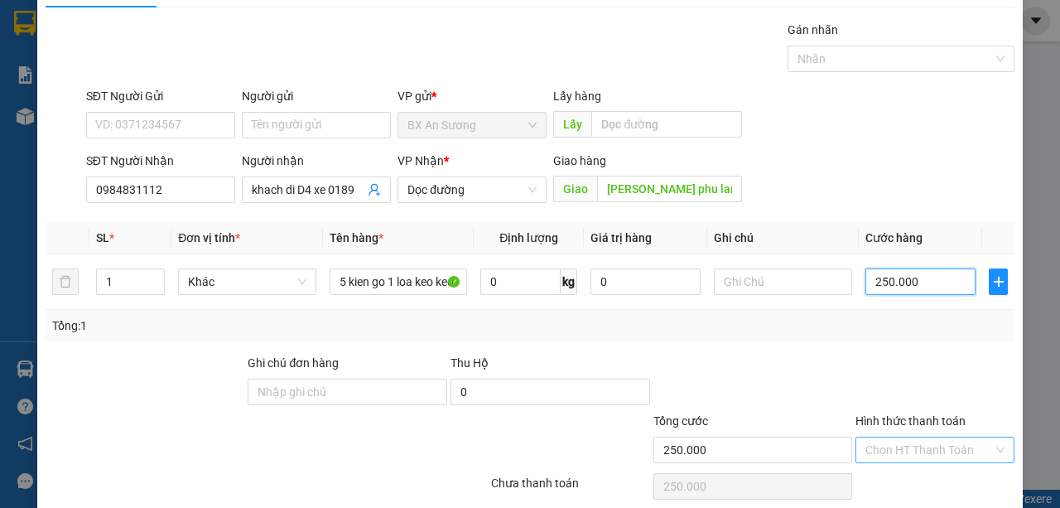
scroll to position [103, 0]
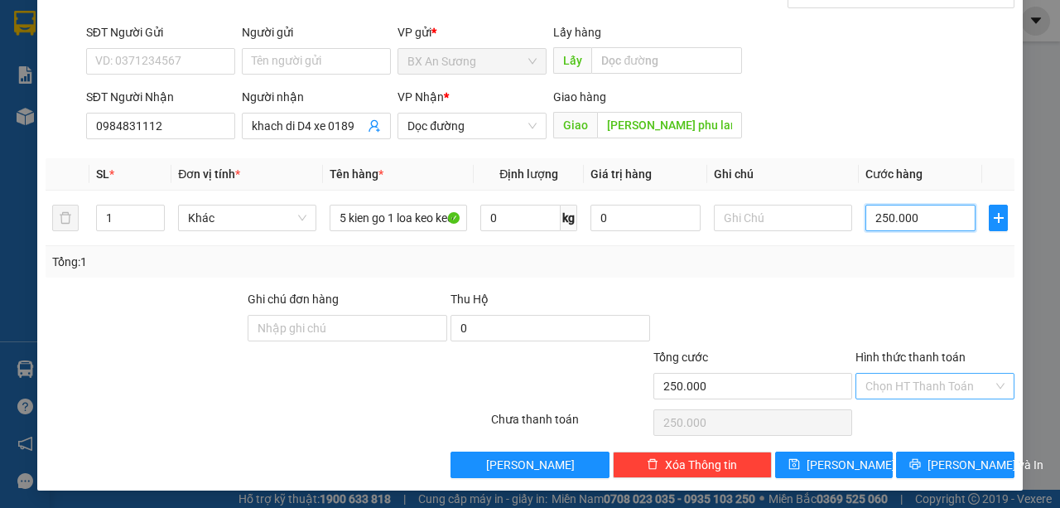
type input "250.000"
click at [949, 383] on input "Hình thức thanh toán" at bounding box center [929, 385] width 128 height 25
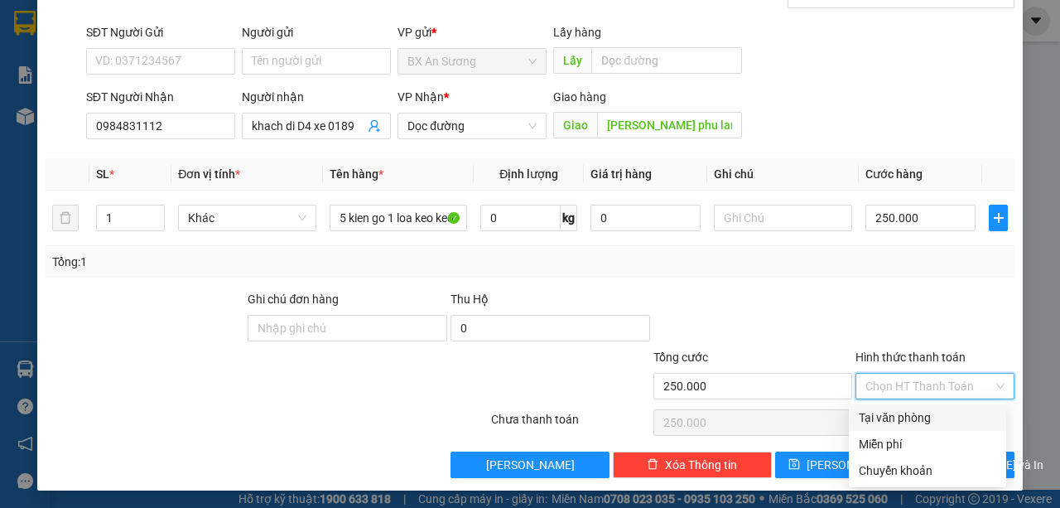
click at [941, 411] on div "Tại văn phòng" at bounding box center [927, 417] width 137 height 18
type input "0"
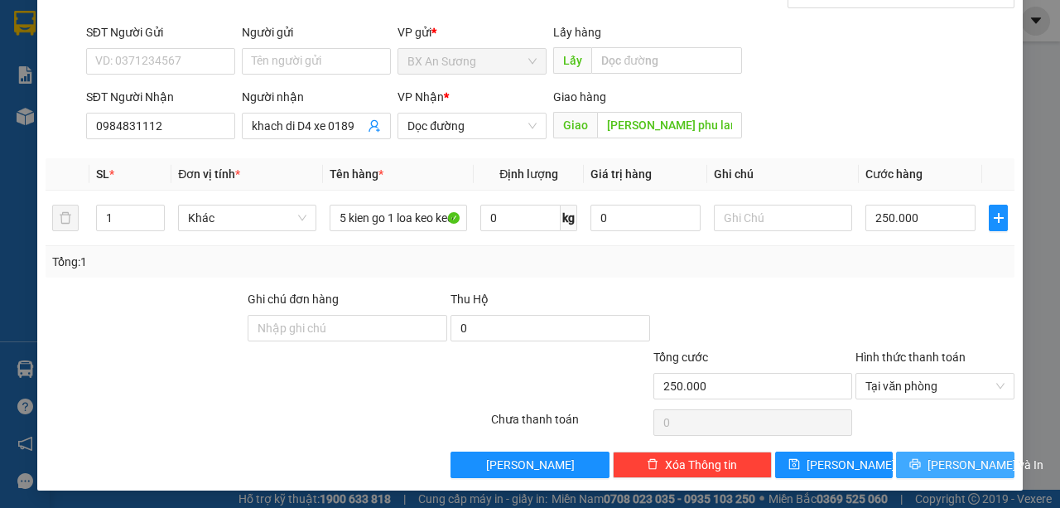
click at [945, 464] on span "Lưu và In" at bounding box center [985, 464] width 116 height 18
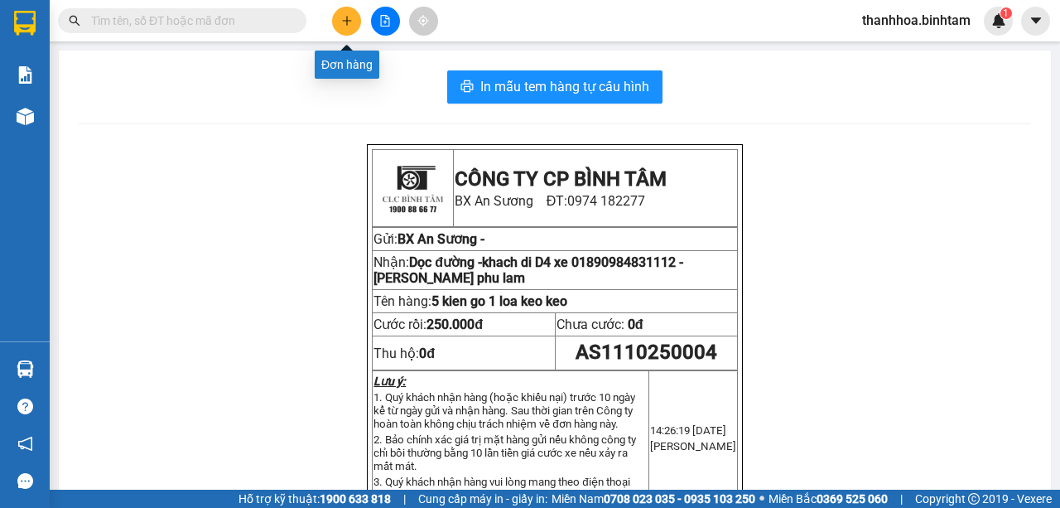
click at [347, 7] on button at bounding box center [346, 21] width 29 height 29
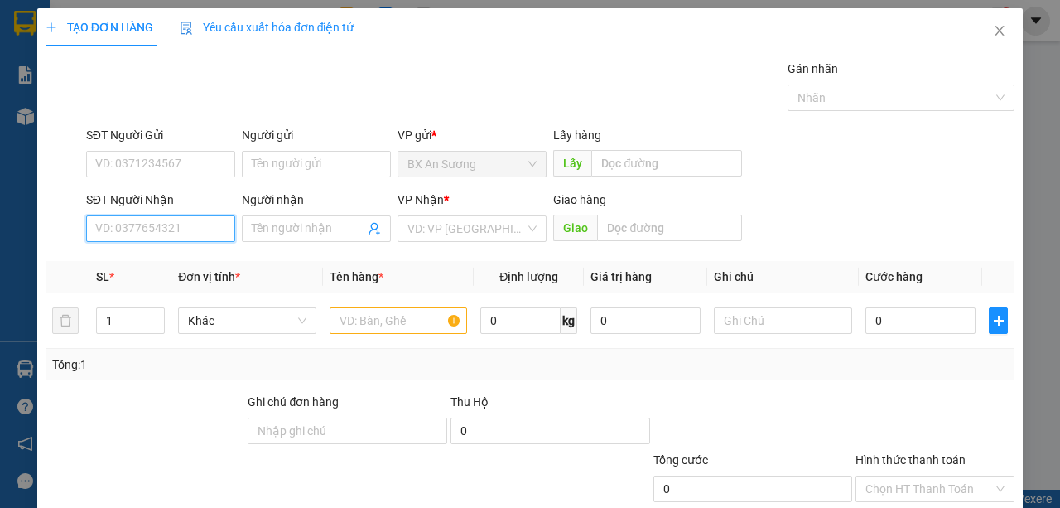
click at [152, 227] on input "SĐT Người Nhận" at bounding box center [160, 228] width 149 height 26
type input "0971896979"
click at [157, 265] on div "0971896979 - vương" at bounding box center [176, 261] width 163 height 18
type input "vương"
type input "thạch trụ"
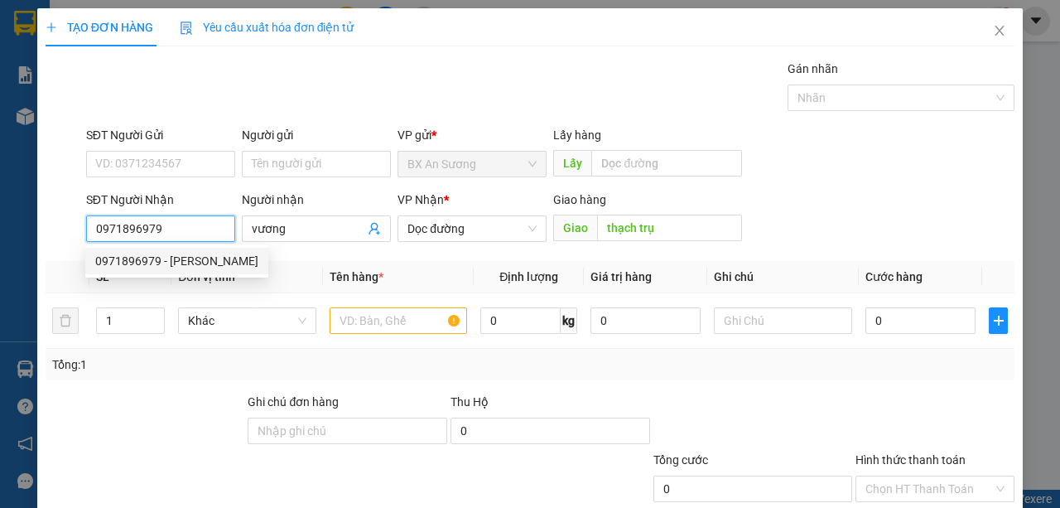
type input "300.000"
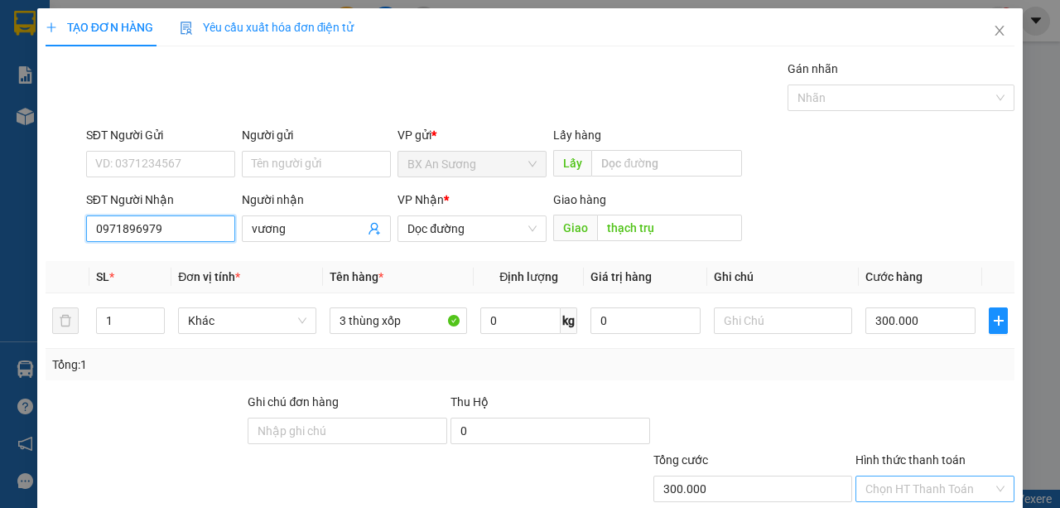
type input "0971896979"
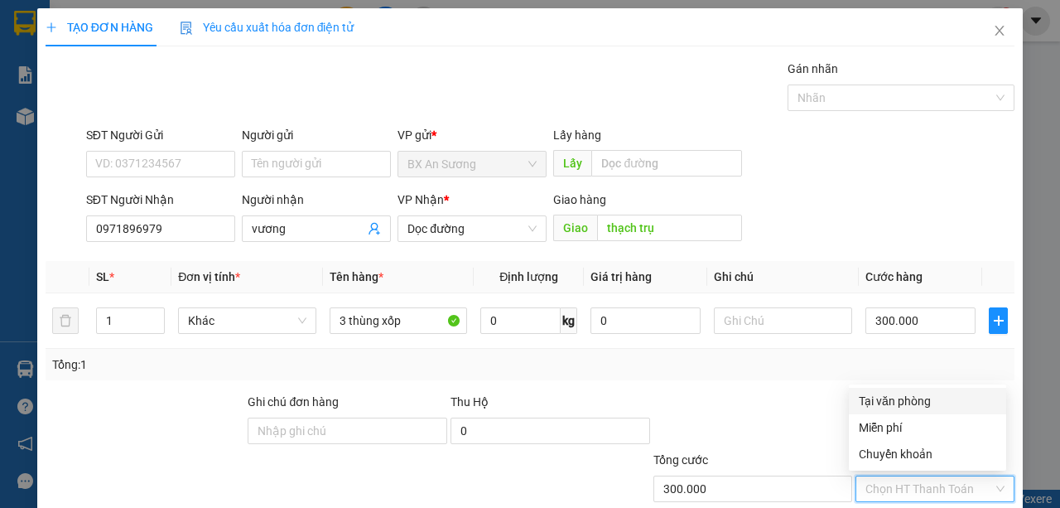
click at [865, 478] on input "Hình thức thanh toán" at bounding box center [929, 488] width 128 height 25
click at [889, 401] on div "Tại văn phòng" at bounding box center [927, 401] width 137 height 18
type input "0"
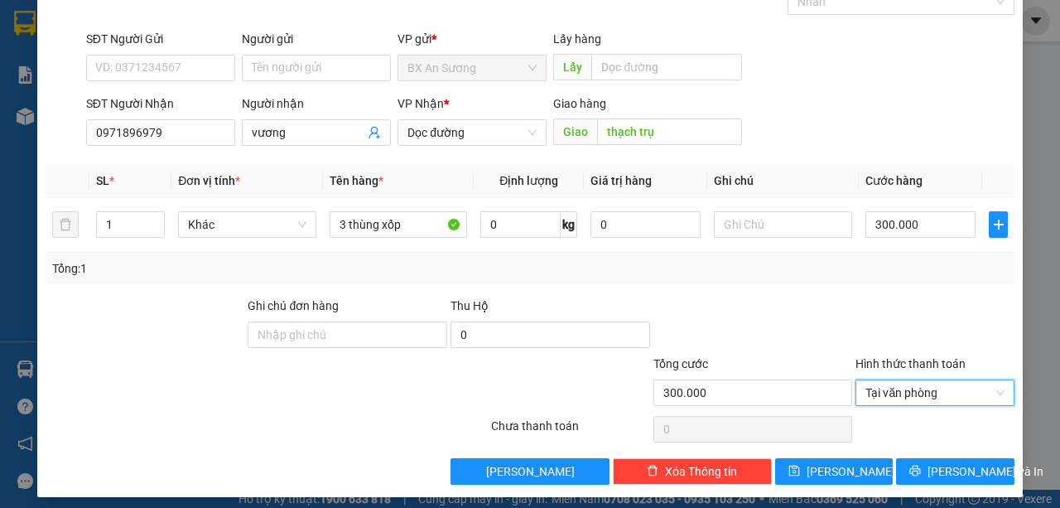
scroll to position [103, 0]
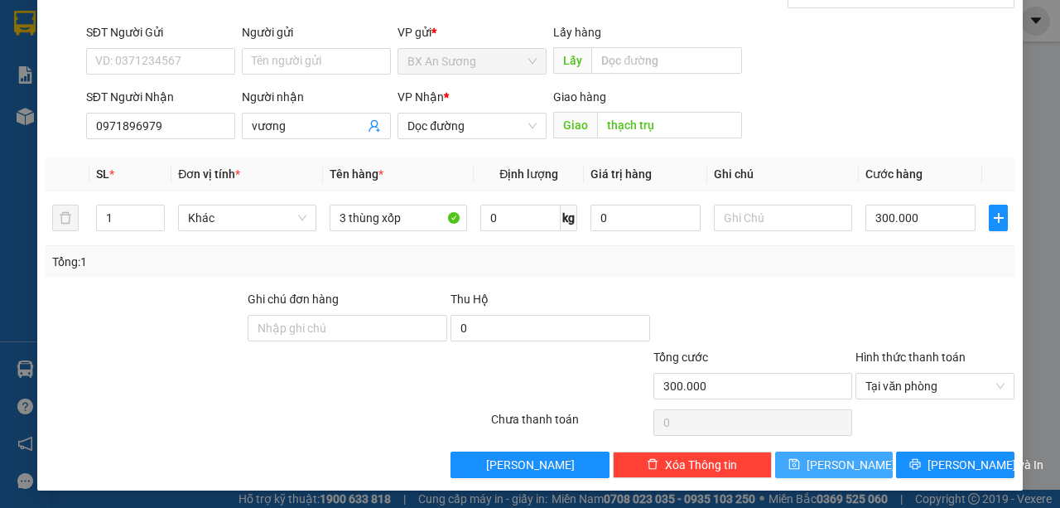
click at [800, 464] on icon "save" at bounding box center [794, 464] width 12 height 12
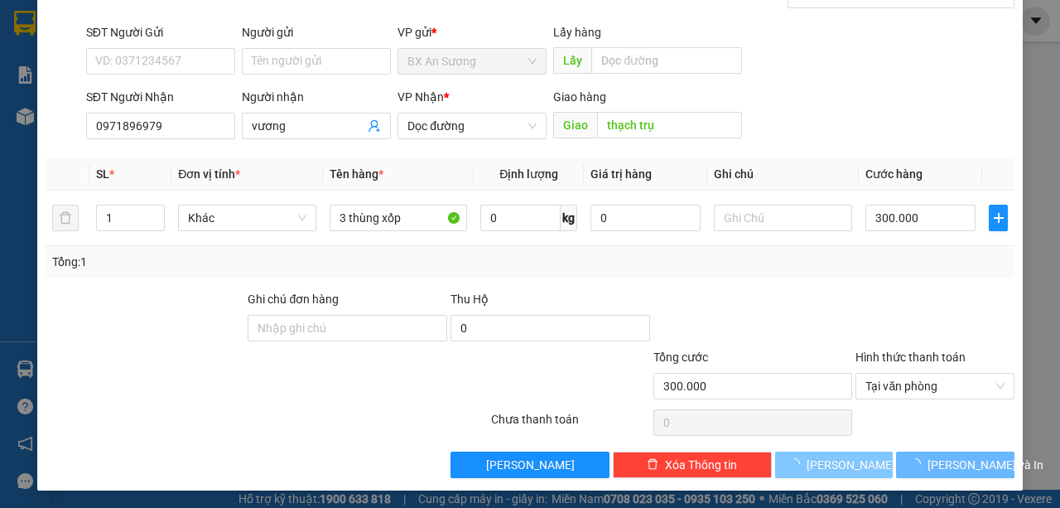
type input "0"
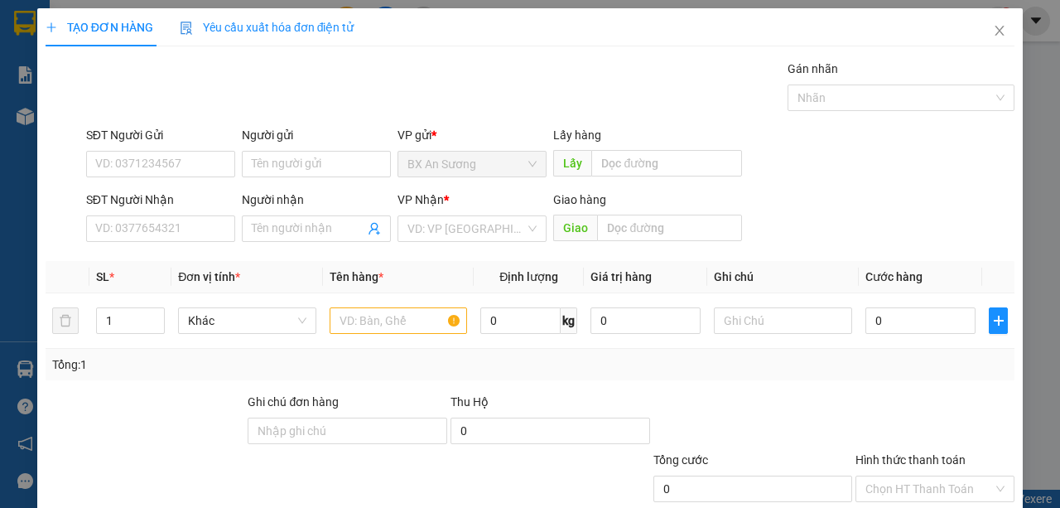
scroll to position [0, 0]
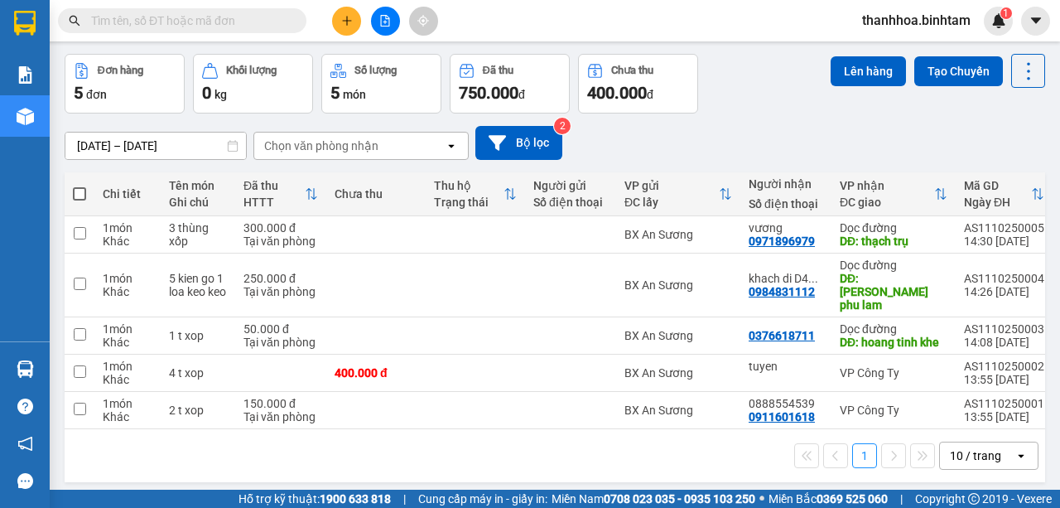
scroll to position [76, 0]
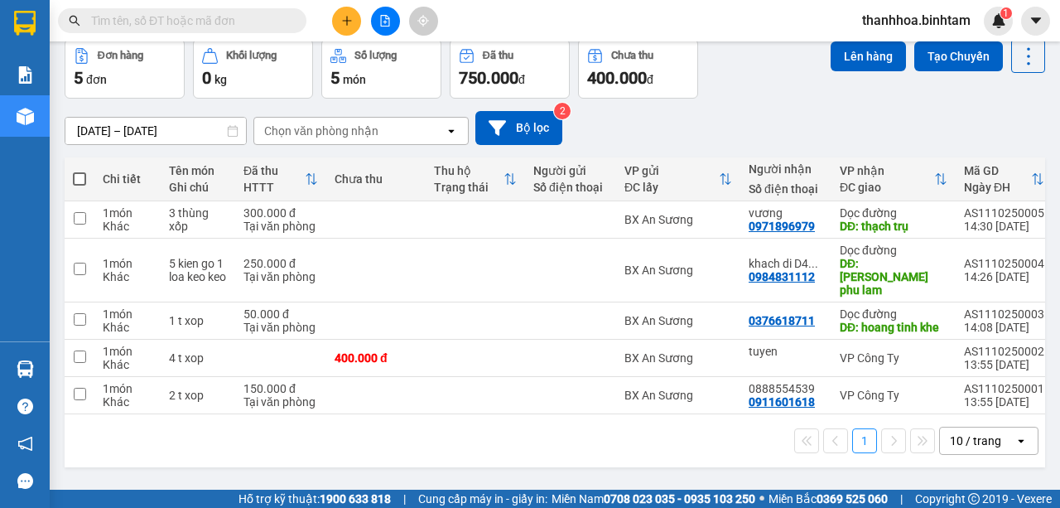
click at [77, 174] on span at bounding box center [79, 178] width 13 height 13
click at [79, 171] on input "checkbox" at bounding box center [79, 171] width 0 height 0
checkbox input "true"
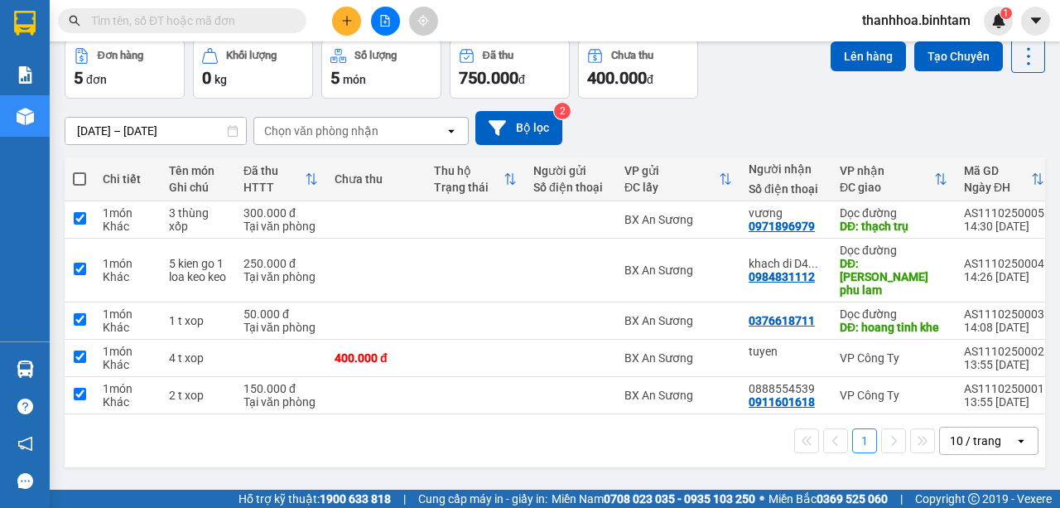
checkbox input "true"
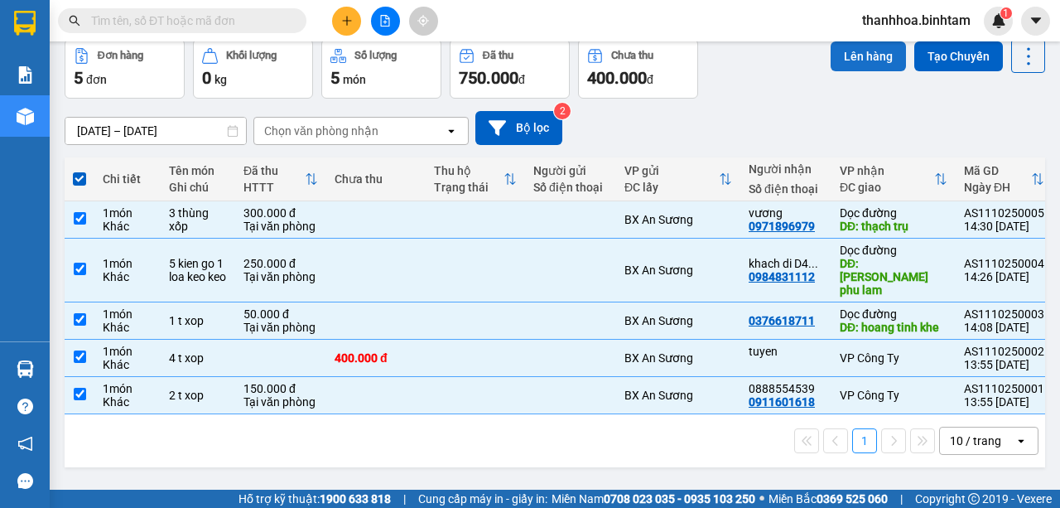
click at [841, 55] on button "Lên hàng" at bounding box center [867, 56] width 75 height 30
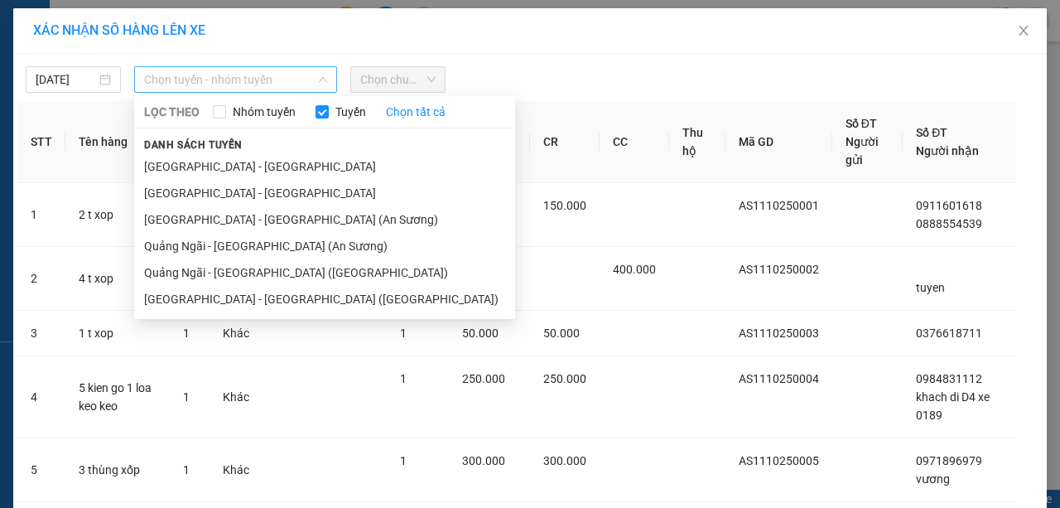
click at [296, 71] on span "Chọn tuyến - nhóm tuyến" at bounding box center [235, 79] width 183 height 25
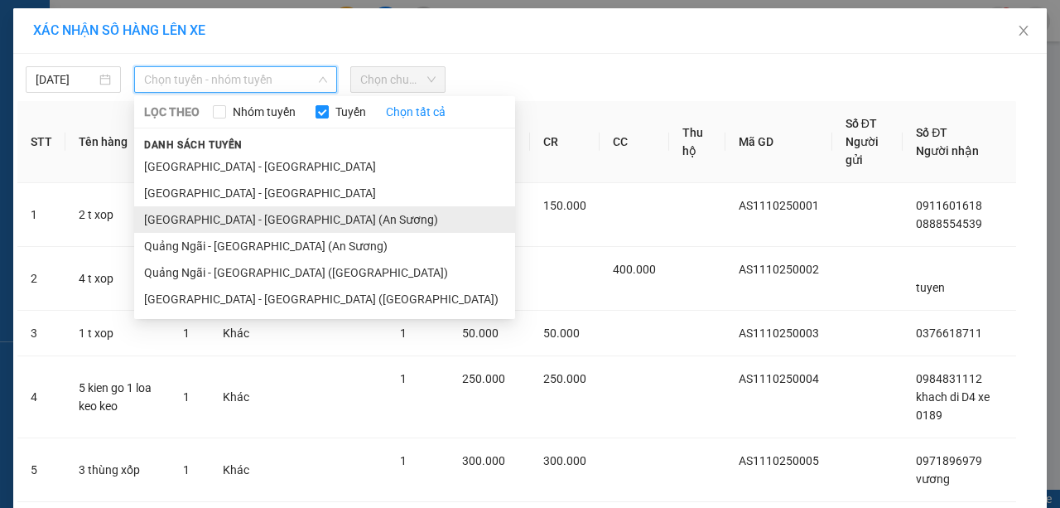
click at [253, 217] on li "Sài Gòn - Quảng Ngãi (An Sương)" at bounding box center [324, 219] width 381 height 26
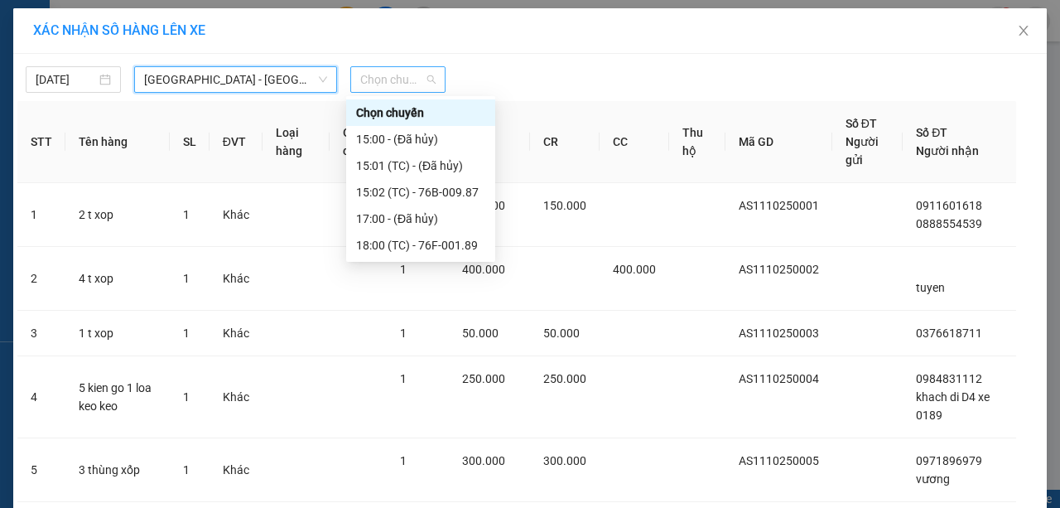
click at [434, 75] on div "Chọn chuyến" at bounding box center [397, 79] width 95 height 26
click at [449, 190] on div "15:02 (TC) - 76B-009.87" at bounding box center [420, 192] width 129 height 18
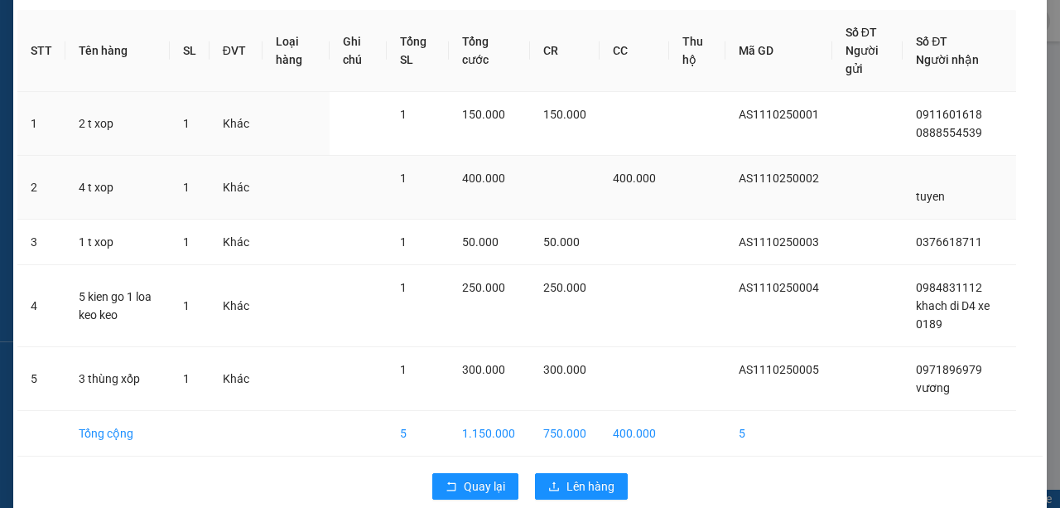
scroll to position [123, 0]
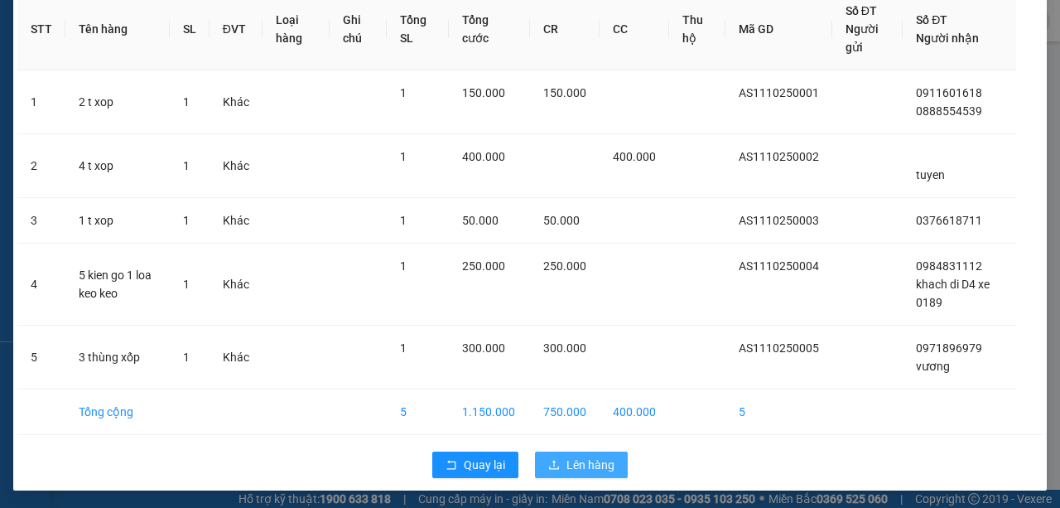
click at [581, 457] on span "Lên hàng" at bounding box center [590, 464] width 48 height 18
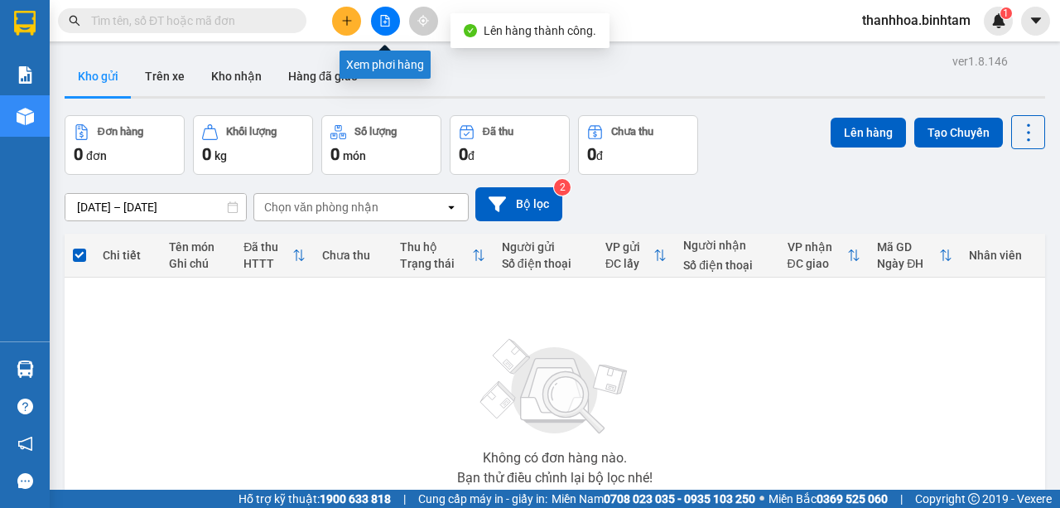
click at [383, 22] on icon "file-add" at bounding box center [385, 21] width 12 height 12
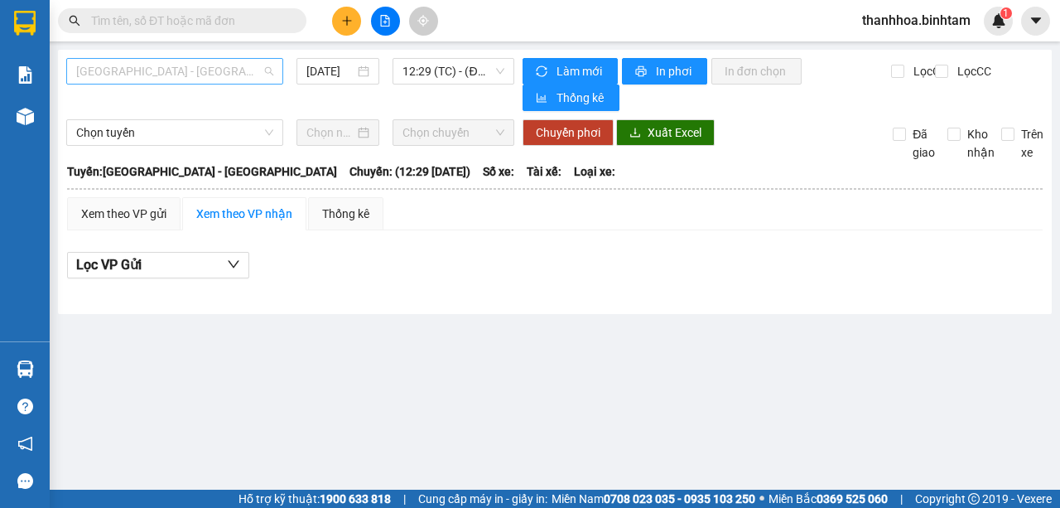
click at [277, 61] on div "Hà Nội - Quảng Ngãi" at bounding box center [174, 71] width 217 height 26
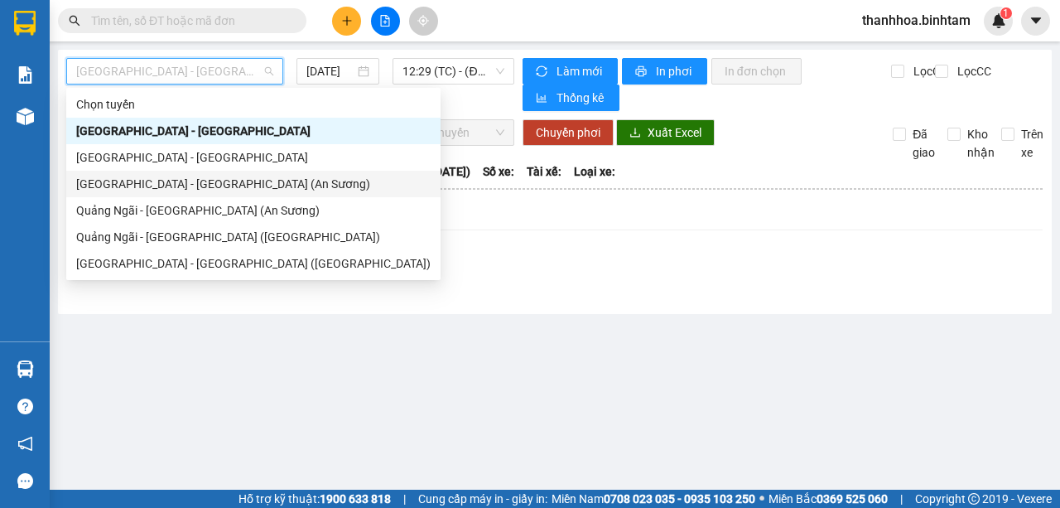
click at [254, 187] on div "Sài Gòn - Quảng Ngãi (An Sương)" at bounding box center [253, 184] width 354 height 18
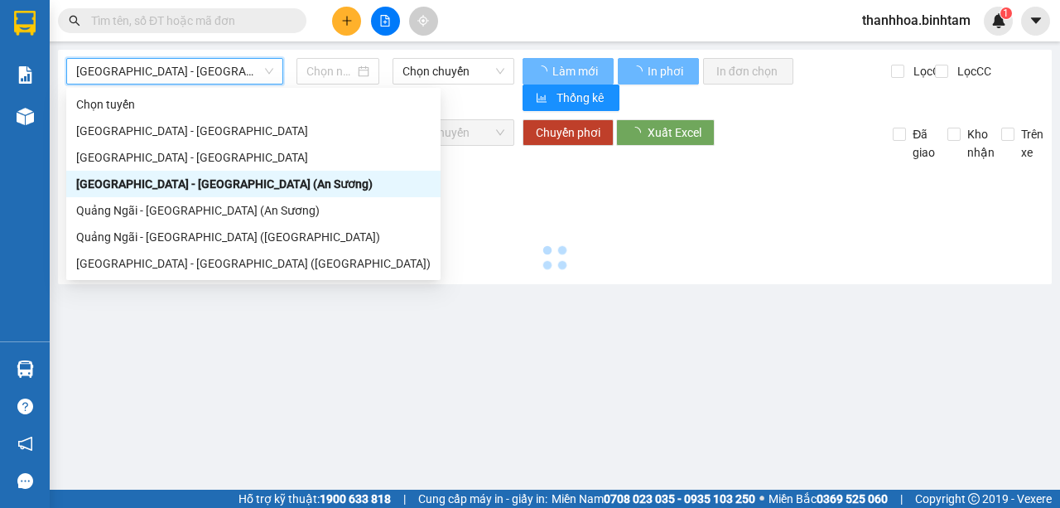
type input "11/10/2025"
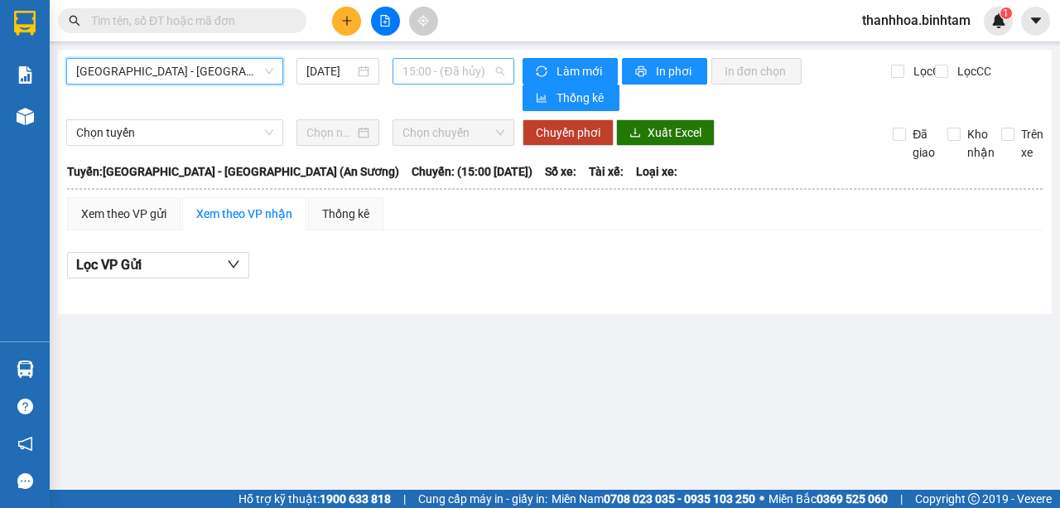
click at [479, 73] on span "15:00 - (Đã hủy)" at bounding box center [452, 71] width 101 height 25
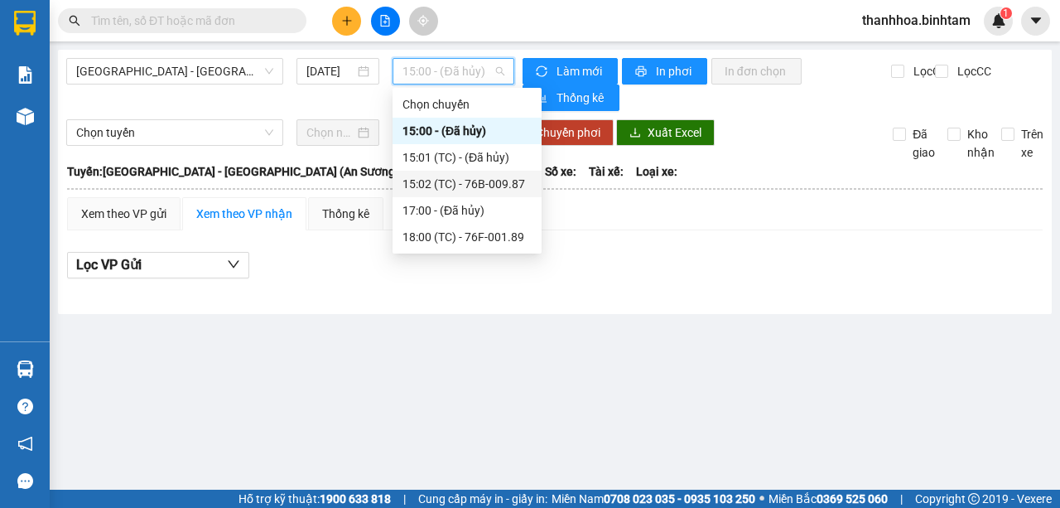
click at [490, 189] on div "15:02 (TC) - 76B-009.87" at bounding box center [466, 184] width 129 height 18
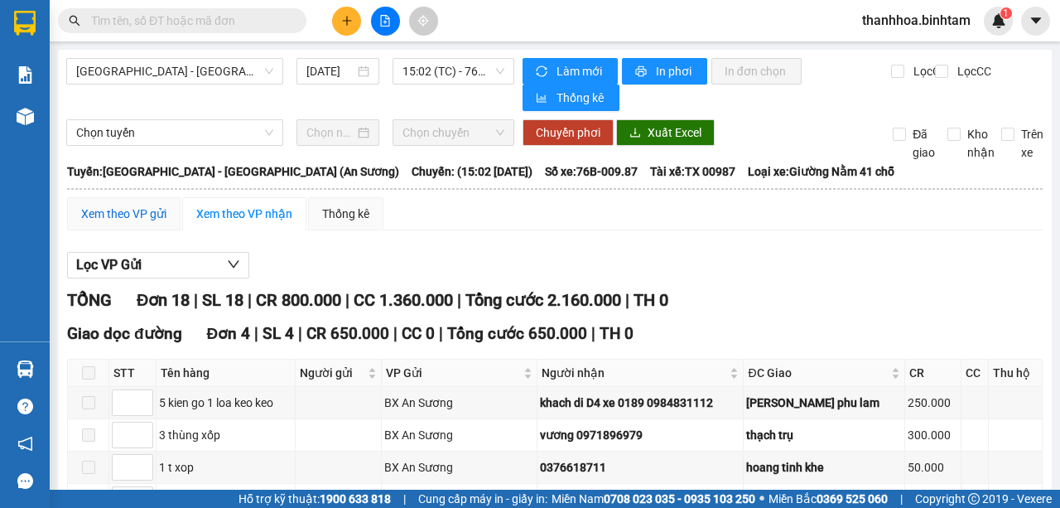
click at [157, 214] on div "Xem theo VP gửi" at bounding box center [123, 214] width 85 height 18
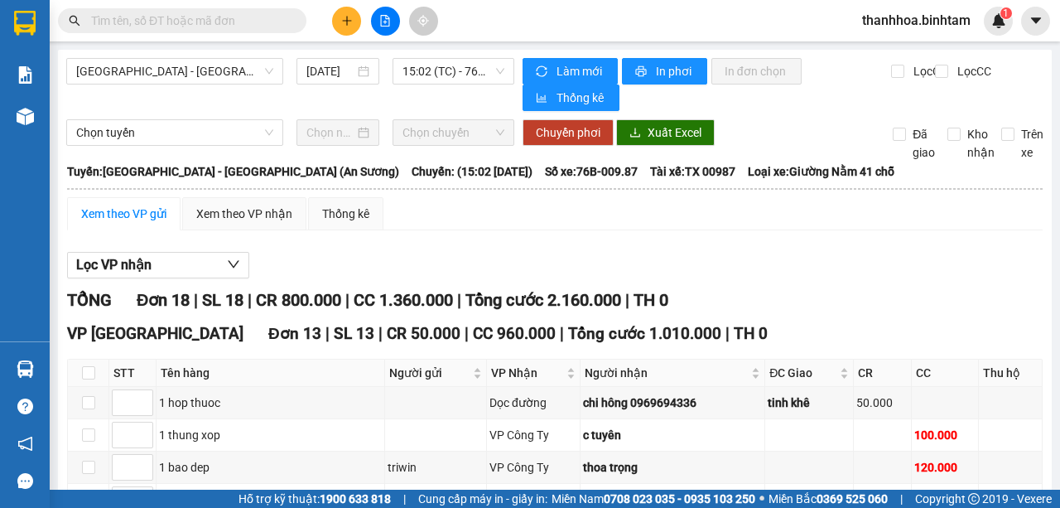
click at [157, 208] on div "Xem theo VP gửi" at bounding box center [123, 214] width 85 height 18
click at [246, 214] on div "Xem theo VP nhận" at bounding box center [244, 214] width 96 height 18
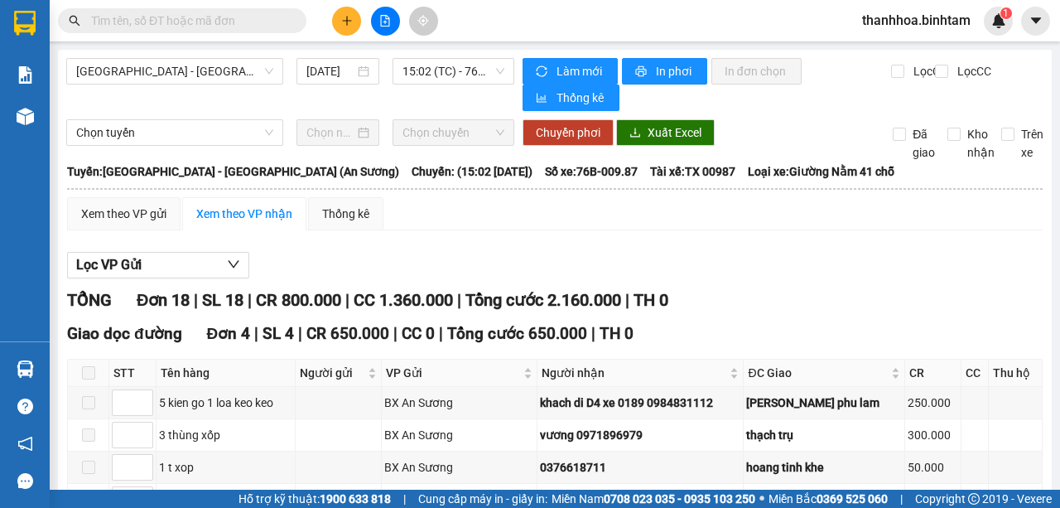
click at [250, 207] on div "Xem theo VP nhận" at bounding box center [244, 214] width 96 height 18
click at [232, 265] on icon "down" at bounding box center [233, 263] width 13 height 13
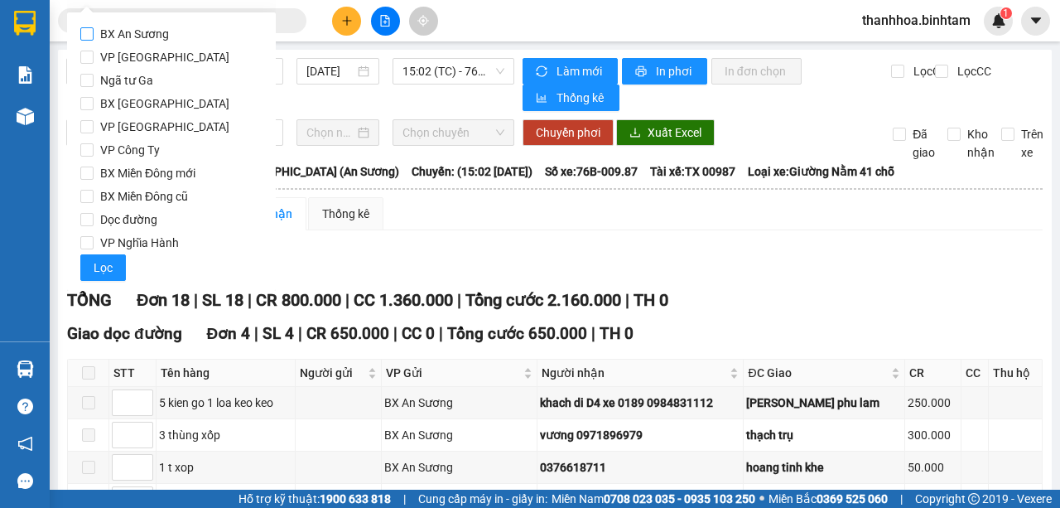
click at [98, 34] on span "BX An Sương" at bounding box center [135, 33] width 82 height 23
click at [94, 34] on input "BX An Sương" at bounding box center [86, 33] width 13 height 13
checkbox input "true"
click at [114, 261] on button "Lọc" at bounding box center [103, 267] width 46 height 26
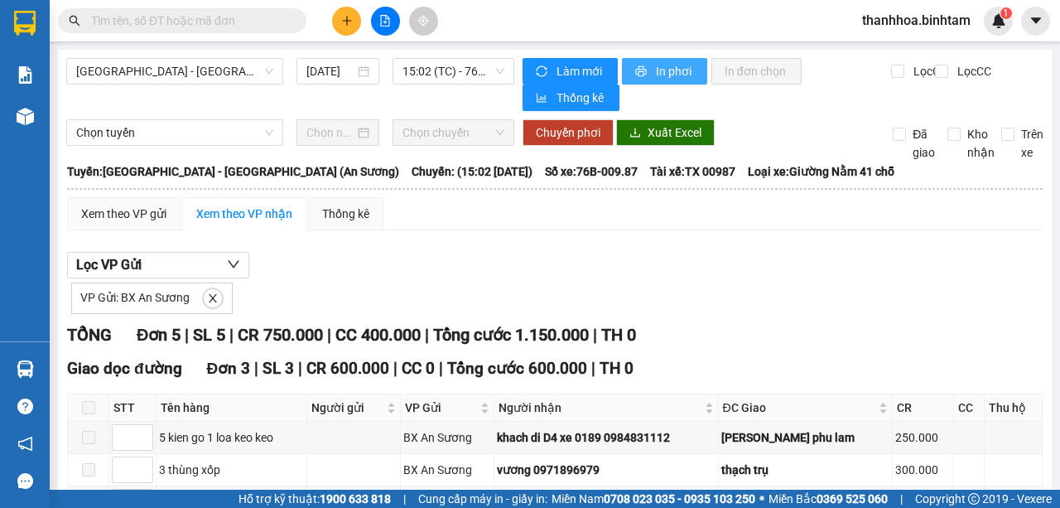
click at [657, 73] on span "In phơi" at bounding box center [675, 71] width 38 height 18
